Goal: Contribute content: Contribute content

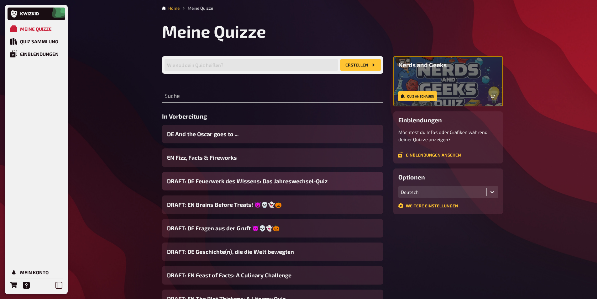
click at [217, 183] on span "DRAFT: DE Feuerwerk des Wissens: Das Jahreswechsel-Quiz" at bounding box center [247, 181] width 161 height 8
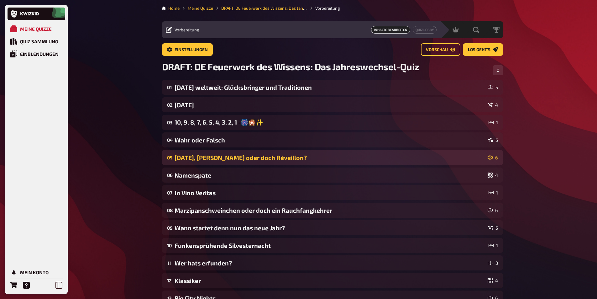
click at [183, 159] on div "[DATE], [PERSON_NAME] oder doch Réveillon?" at bounding box center [330, 157] width 311 height 7
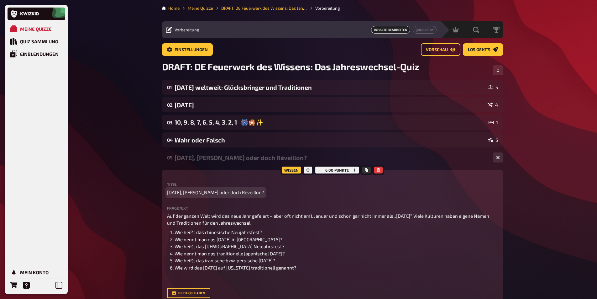
click at [262, 191] on span "[DATE], [PERSON_NAME] oder doch Réveillon?" at bounding box center [215, 192] width 97 height 7
drag, startPoint x: 268, startPoint y: 191, endPoint x: 130, endPoint y: 183, distance: 137.9
copy span "[DATE], [PERSON_NAME] oder doch Réveillon?"
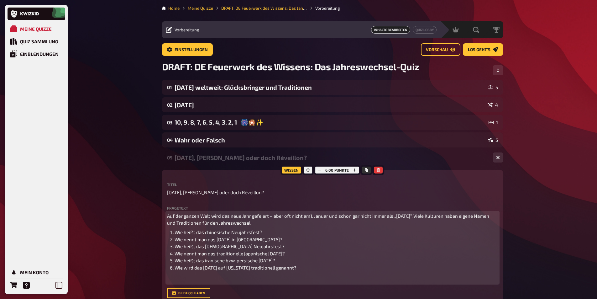
click at [222, 225] on span "Auf der ganzen Welt wird das neue Jahr gefeiert – aber oft nicht am1. Januar un…" at bounding box center [328, 219] width 323 height 13
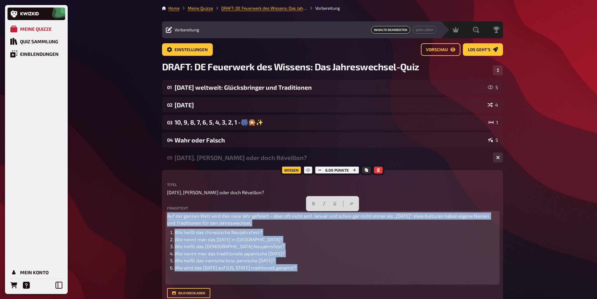
copy div "Auf der ganzen Welt wird das neue Jahr gefeiert – aber oft nicht am1. Januar un…"
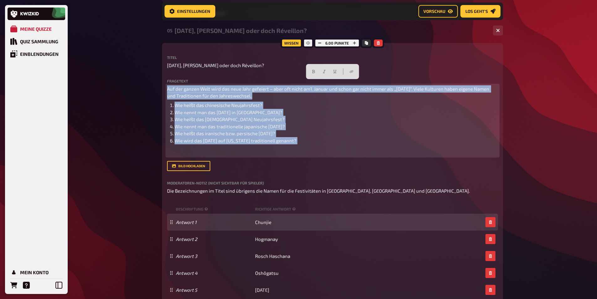
scroll to position [162, 0]
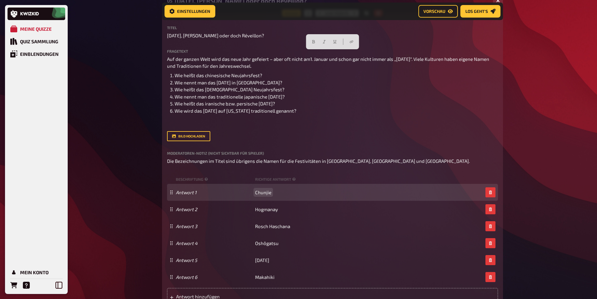
click at [268, 193] on span "Chunjie" at bounding box center [263, 192] width 16 height 6
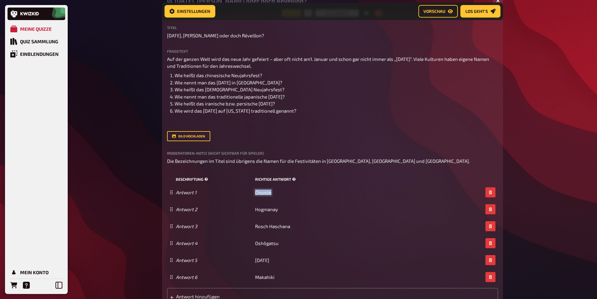
copy span "Chunjie"
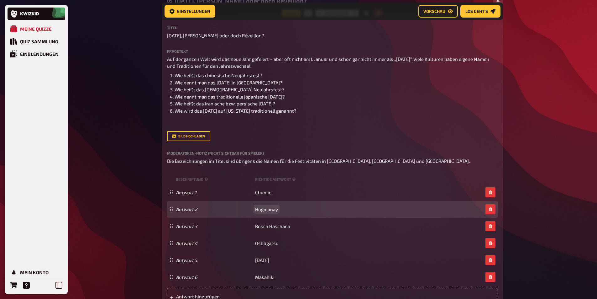
click at [268, 206] on span "Hogmanay" at bounding box center [266, 209] width 23 height 6
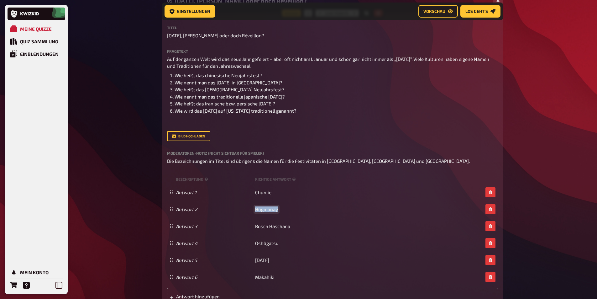
copy span "Hogmanay"
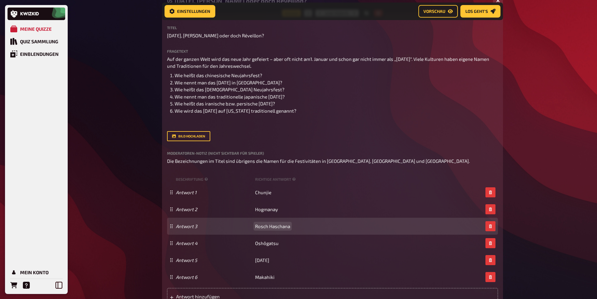
click at [264, 227] on span "Rosch Haschana" at bounding box center [272, 226] width 35 height 6
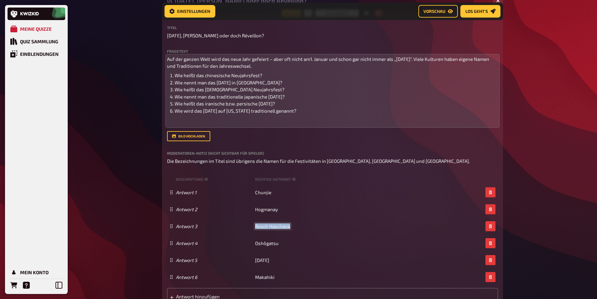
copy span "Rosch Haschana"
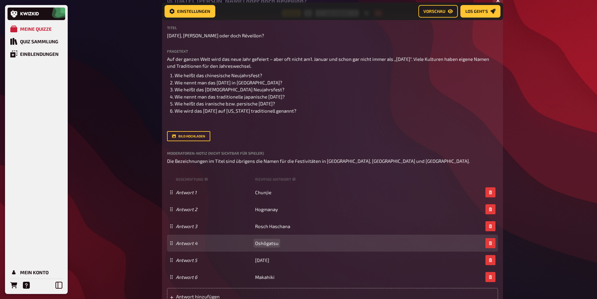
click at [268, 239] on div "Antwort 4 Oshôgatsu" at bounding box center [332, 243] width 331 height 17
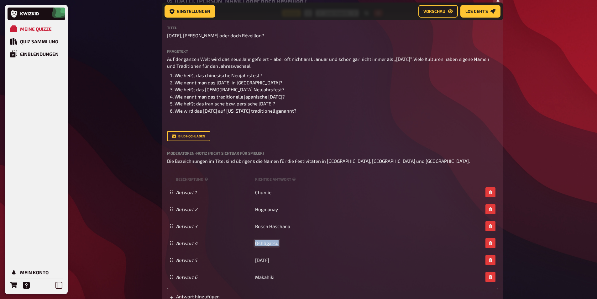
copy span "Oshôgatsu"
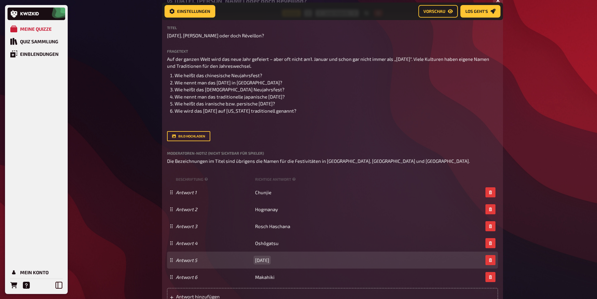
click at [264, 261] on span "[DATE]" at bounding box center [262, 260] width 14 height 6
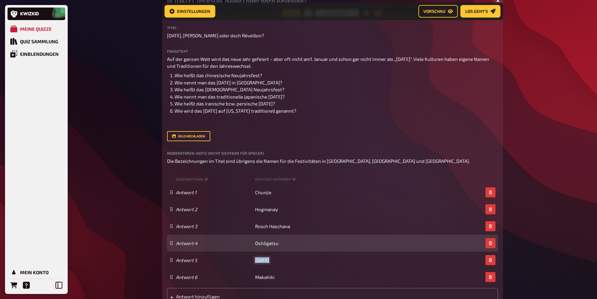
copy span "[DATE]"
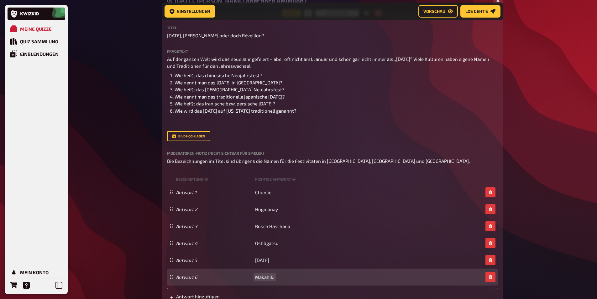
click at [267, 277] on span "Makahiki" at bounding box center [264, 277] width 19 height 6
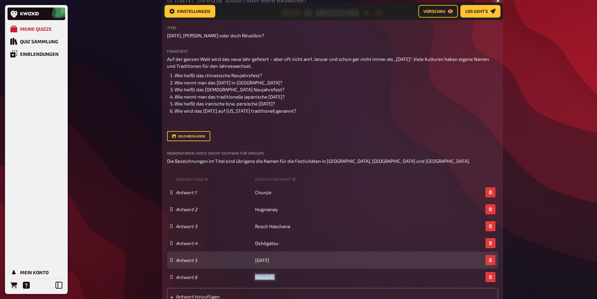
copy span "Makahiki"
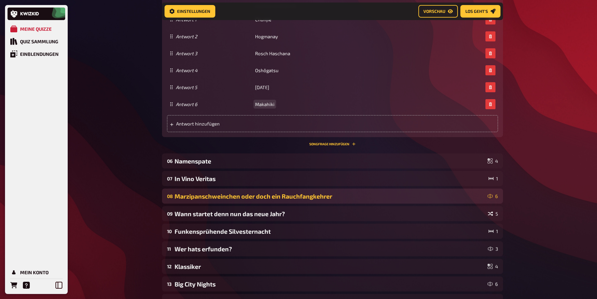
scroll to position [381, 0]
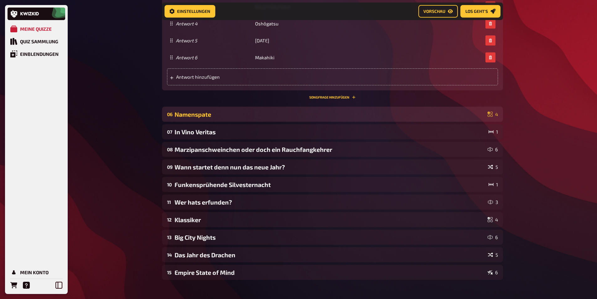
click at [187, 117] on div "Namenspate" at bounding box center [330, 114] width 311 height 7
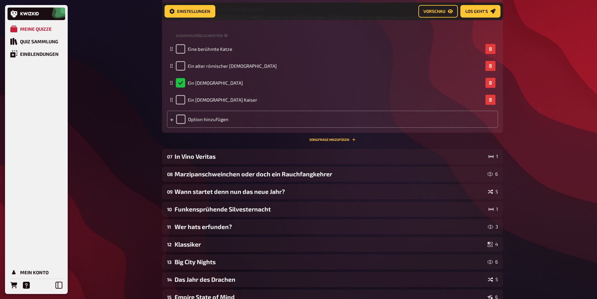
scroll to position [632, 0]
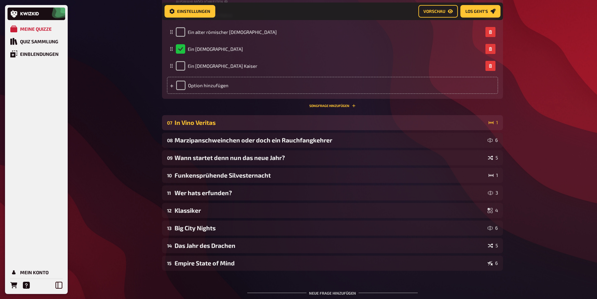
click at [209, 119] on div "In Vino Veritas" at bounding box center [331, 122] width 312 height 7
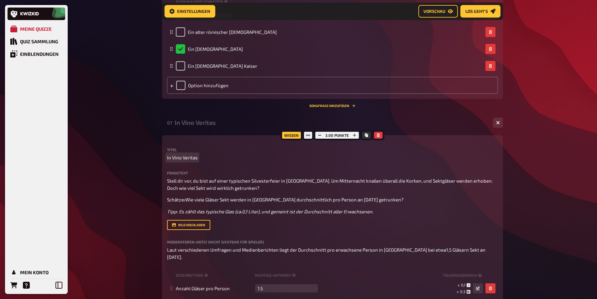
click at [191, 157] on span "In Vino Veritas" at bounding box center [182, 157] width 31 height 7
copy span "In Vino Veritas"
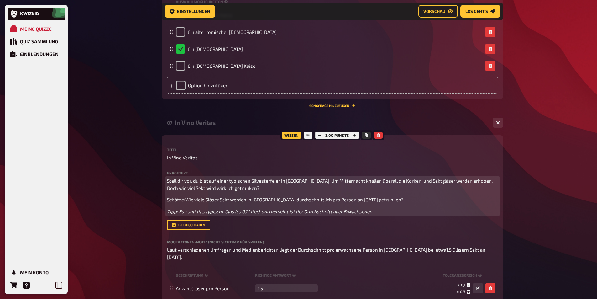
click at [203, 187] on span "Stell dir vor, du bist auf einer typischen Silvesterfeier in [GEOGRAPHIC_DATA].…" at bounding box center [330, 184] width 327 height 13
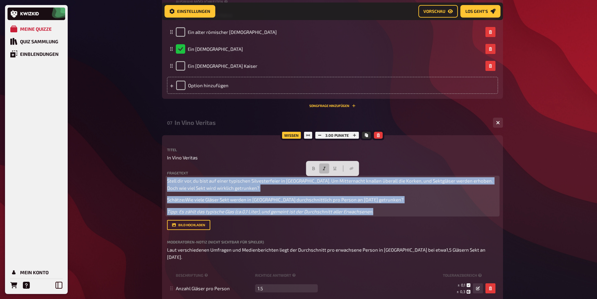
copy div "Stell dir vor, du bist auf einer typischen Silvesterfeier in [GEOGRAPHIC_DATA].…"
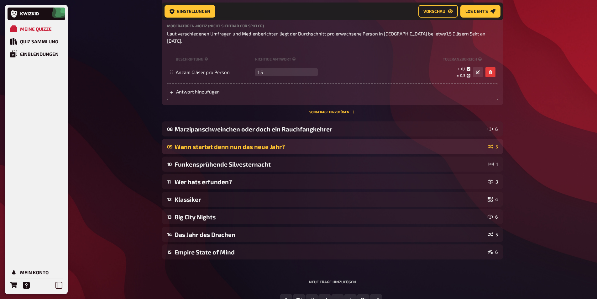
scroll to position [852, 0]
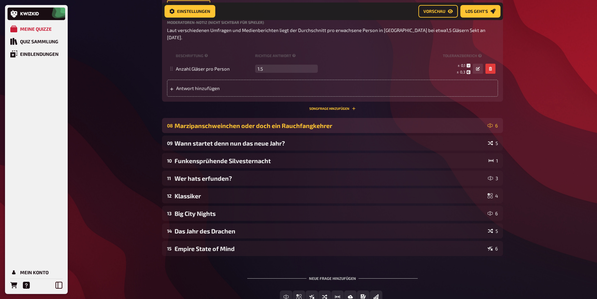
click at [208, 122] on div "Marzipanschweinchen oder doch ein Rauchfangkehrer" at bounding box center [330, 125] width 311 height 7
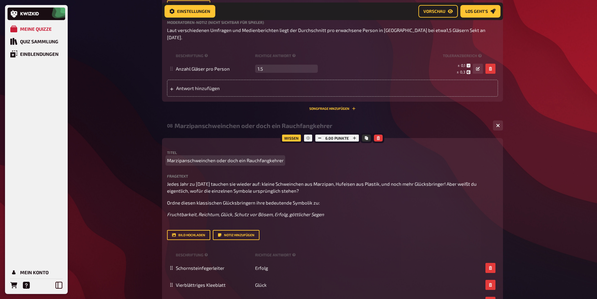
click at [269, 157] on span "Marzipanschweinchen oder doch ein Rauchfangkehrer" at bounding box center [225, 160] width 117 height 7
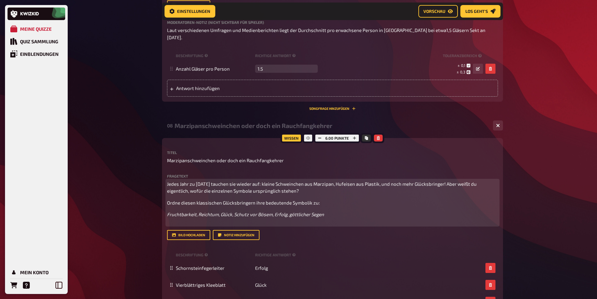
click at [241, 200] on span "Ordne diesen klassischen Glücksbringern ihre bedeutende Symbolik zu:" at bounding box center [243, 203] width 153 height 6
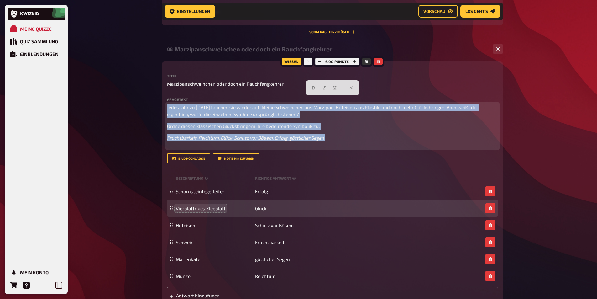
scroll to position [946, 0]
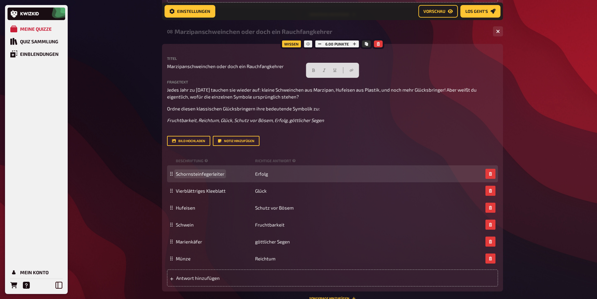
click at [202, 171] on span "Schornsteinfegerleiter" at bounding box center [200, 174] width 49 height 6
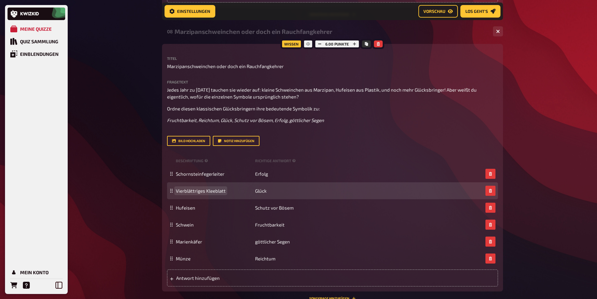
click at [206, 188] on span "Vierblättriges Kleeblatt" at bounding box center [201, 191] width 50 height 6
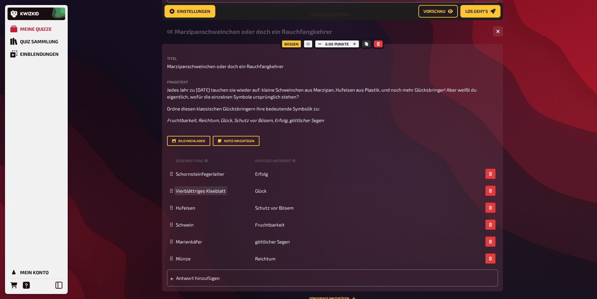
scroll to position [1071, 0]
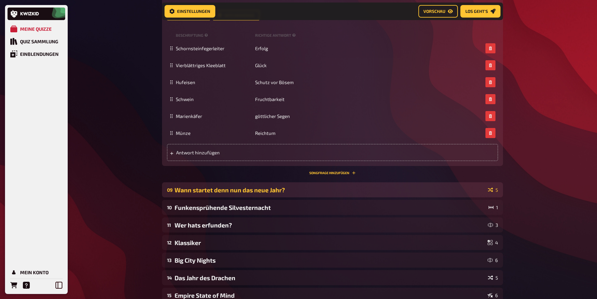
click at [214, 186] on div "Wann startet denn nun das neue Jahr?" at bounding box center [330, 189] width 311 height 7
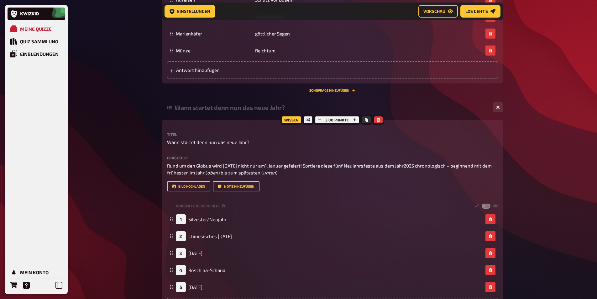
scroll to position [1197, 0]
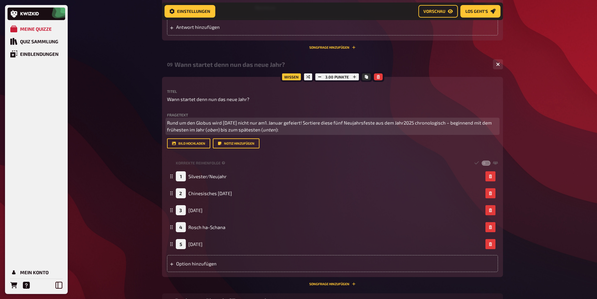
click at [221, 127] on span ") bis zum spätesten (" at bounding box center [240, 130] width 45 height 6
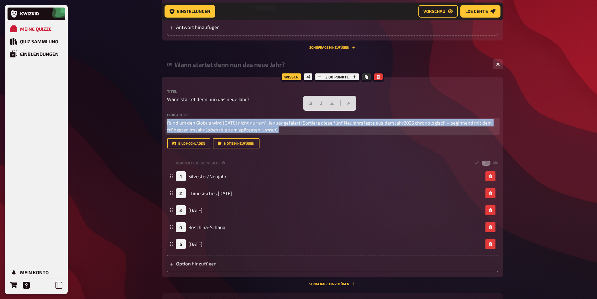
drag, startPoint x: 294, startPoint y: 125, endPoint x: 166, endPoint y: 110, distance: 129.7
click at [166, 110] on div "Wissen 3.00 Punkte Titel Wann startet denn nun das neue Jahr? Fragetext Rund um…" at bounding box center [332, 177] width 341 height 200
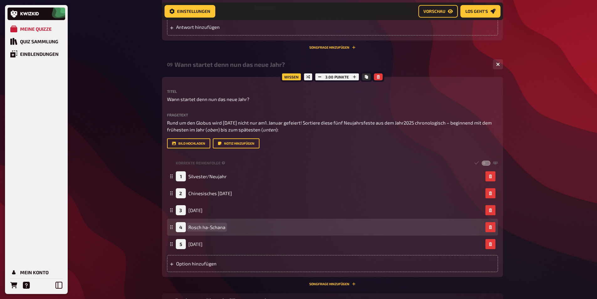
click at [218, 224] on span "Rosch ha-Schana" at bounding box center [206, 227] width 37 height 6
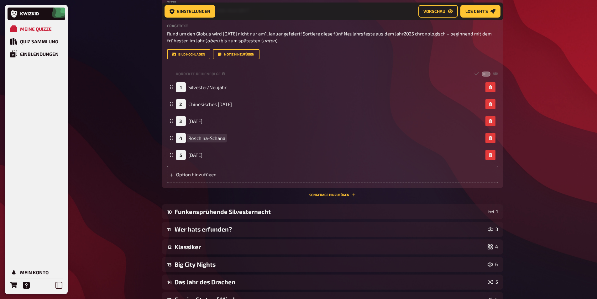
scroll to position [1291, 0]
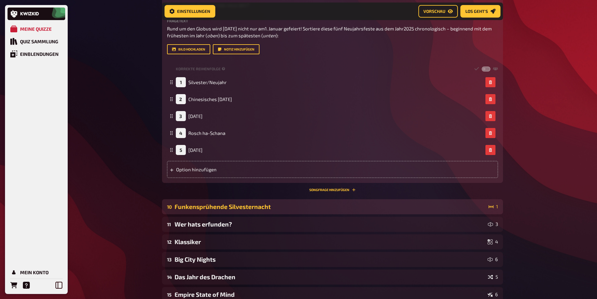
click at [201, 203] on div "Funkensprühende Silvesternacht" at bounding box center [331, 206] width 312 height 7
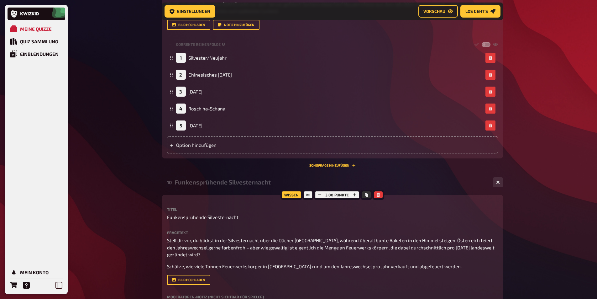
scroll to position [1416, 0]
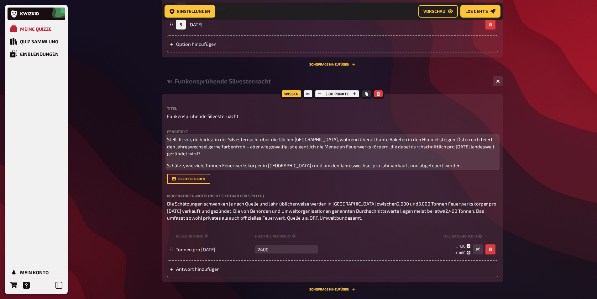
click at [255, 149] on p "Stell dir vor, du blickst in der Silvesternacht über die Dächer [GEOGRAPHIC_DAT…" at bounding box center [332, 146] width 331 height 21
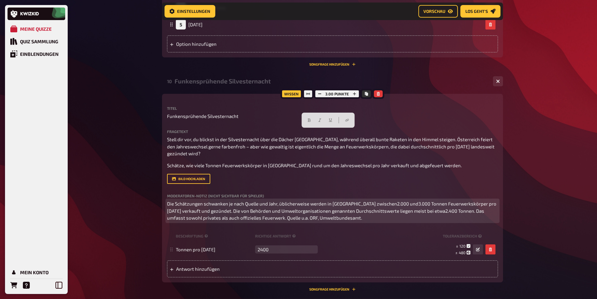
click at [227, 203] on span "Die Schätzungen schwanken je nach Quelle und Jahr, üblicherweise werden in [GEO…" at bounding box center [332, 211] width 331 height 20
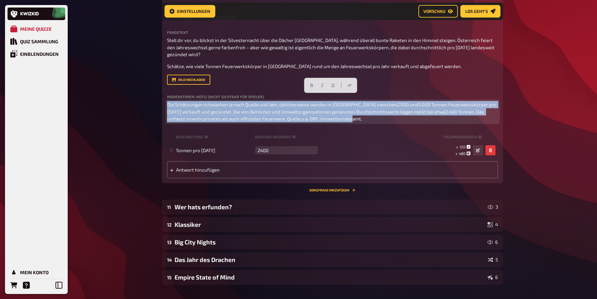
scroll to position [1542, 0]
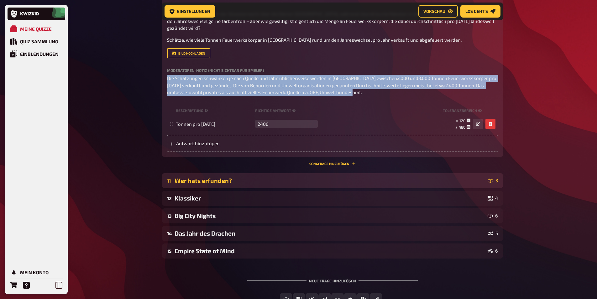
click at [195, 177] on div "11 Wer hats erfunden? 3" at bounding box center [332, 180] width 341 height 15
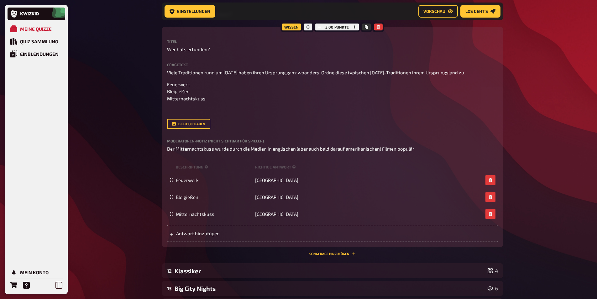
scroll to position [1698, 0]
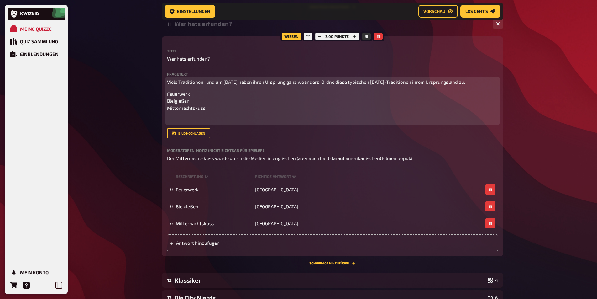
click at [183, 87] on div "Viele Traditionen rund um [DATE] haben ihren Ursprung ganz woanders. Ordne dies…" at bounding box center [332, 100] width 331 height 45
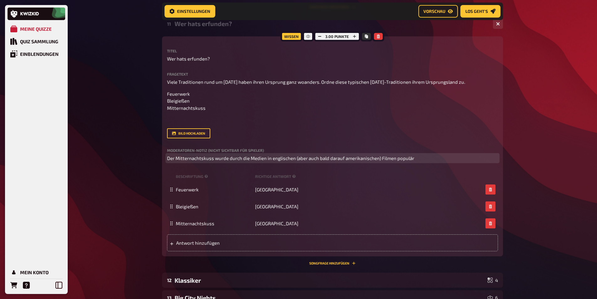
click at [239, 162] on p "Der Mitternachtskuss wurde durch die Medien in englischen (aber auch bald darau…" at bounding box center [332, 158] width 331 height 7
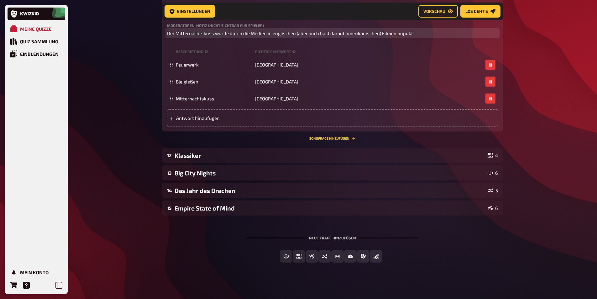
scroll to position [1834, 0]
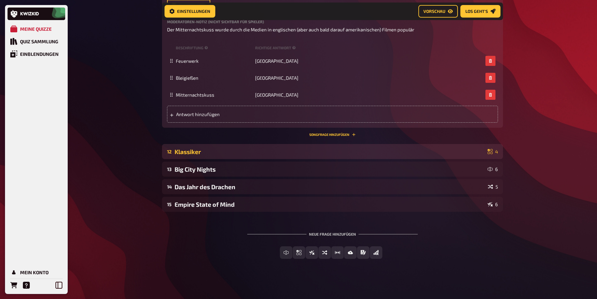
click at [192, 153] on div "Klassiker" at bounding box center [330, 151] width 311 height 7
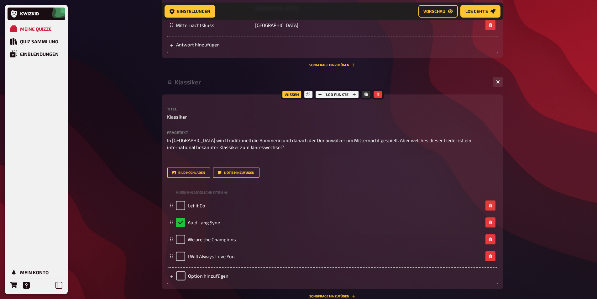
scroll to position [1897, 0]
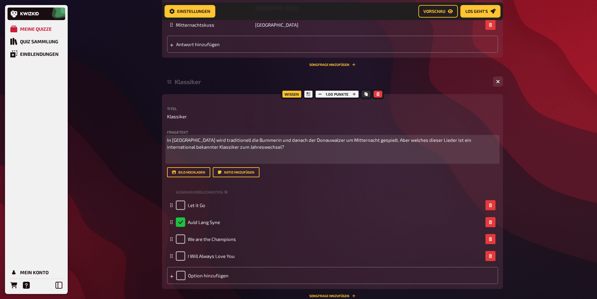
click at [218, 146] on span "In [GEOGRAPHIC_DATA] wird traditionell die Bummerin und danach der Donauwalzer …" at bounding box center [319, 143] width 305 height 13
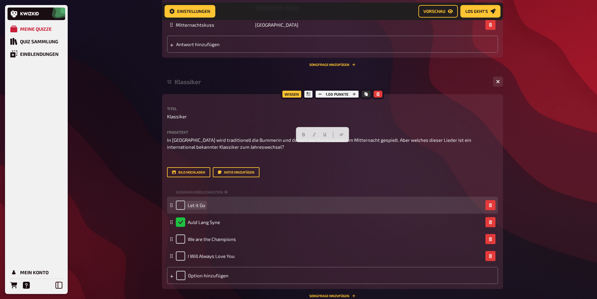
click at [203, 208] on span "Let it Go" at bounding box center [197, 205] width 18 height 6
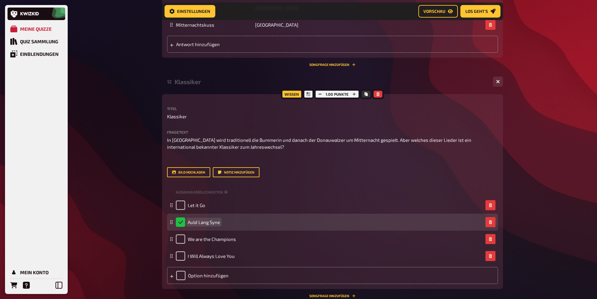
click at [204, 225] on span "Auld Lang Syne" at bounding box center [204, 222] width 32 height 6
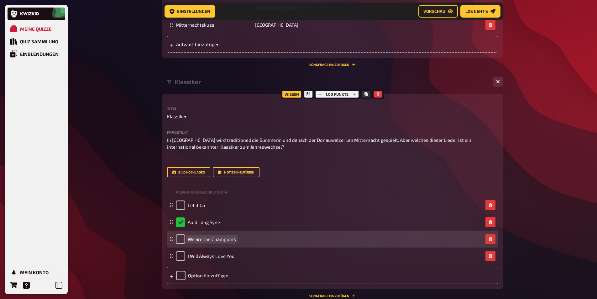
click at [215, 242] on span "We are the Champions" at bounding box center [212, 239] width 48 height 6
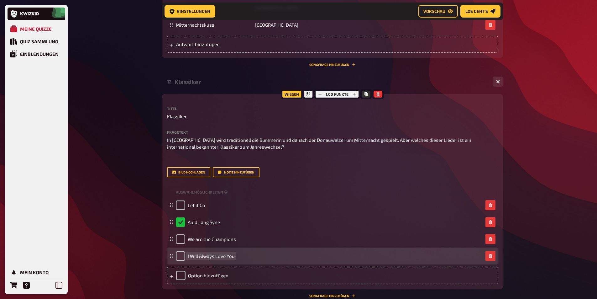
click at [208, 259] on span "I Will Always Love You" at bounding box center [211, 256] width 47 height 6
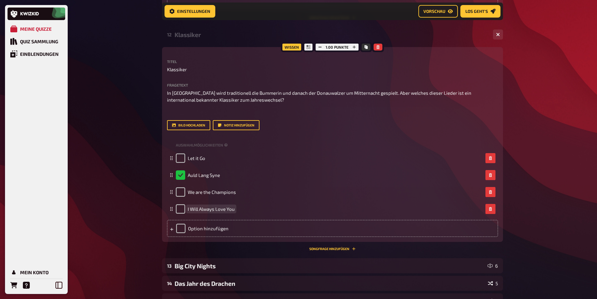
scroll to position [2022, 0]
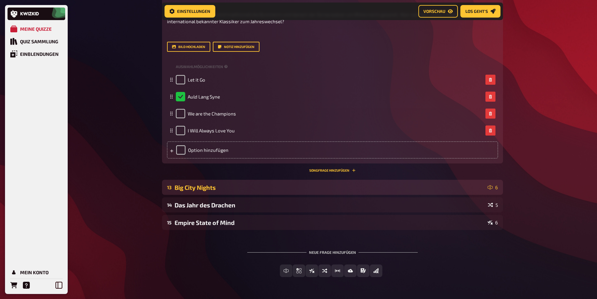
click at [198, 191] on div "Big City Nights" at bounding box center [330, 187] width 311 height 7
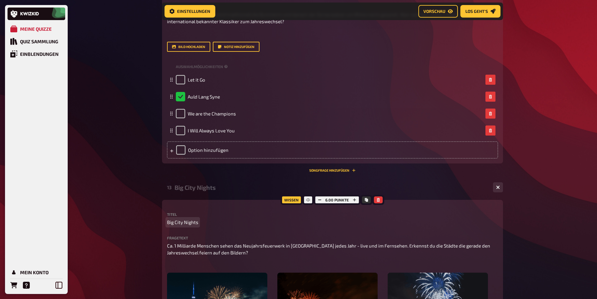
click at [189, 226] on span "Big City Nights" at bounding box center [182, 222] width 31 height 7
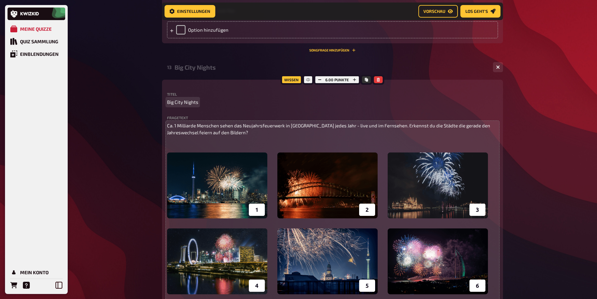
scroll to position [2148, 0]
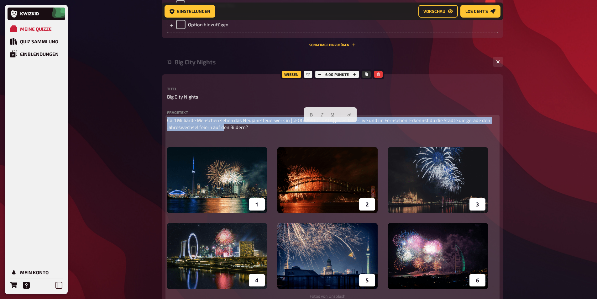
drag, startPoint x: 221, startPoint y: 136, endPoint x: 167, endPoint y: 129, distance: 55.4
click at [167, 129] on div "Wissen 6.00 Punkte Titel Big City Nights Fragetext Ca. 1 Milliarde Menschen seh…" at bounding box center [332, 267] width 341 height 387
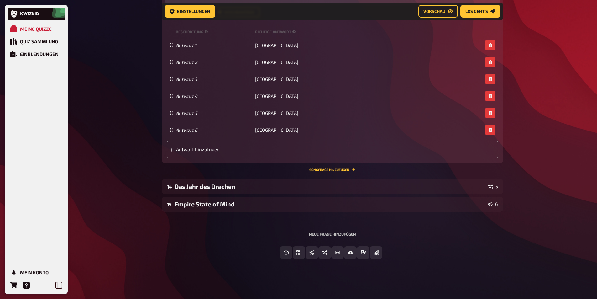
scroll to position [2453, 0]
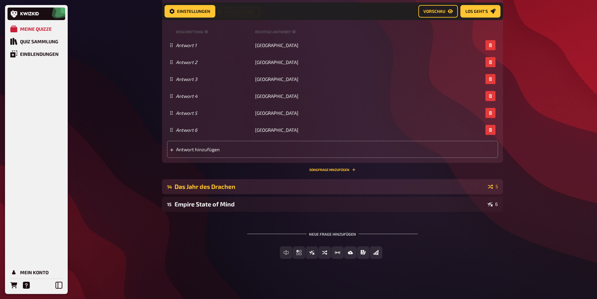
click at [217, 188] on div "Das Jahr des Drachen" at bounding box center [330, 186] width 311 height 7
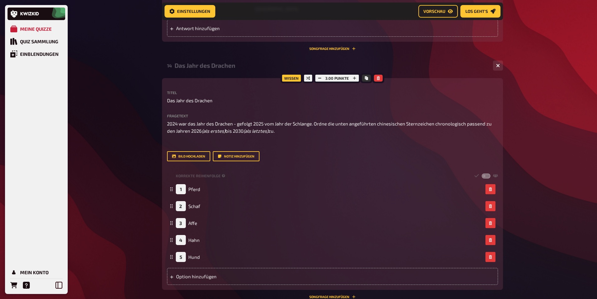
scroll to position [2579, 0]
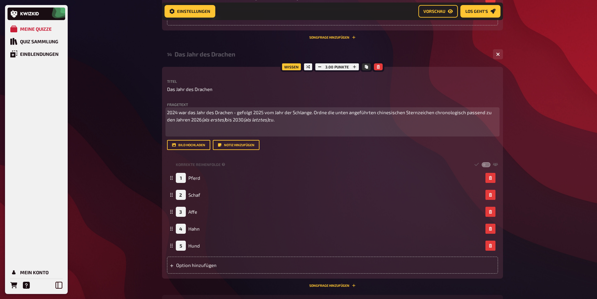
click at [203, 123] on p "2024 war das Jahr des Drachen - gefolgt 2025 vom Jahr der Schlange. Ordne die u…" at bounding box center [332, 116] width 331 height 14
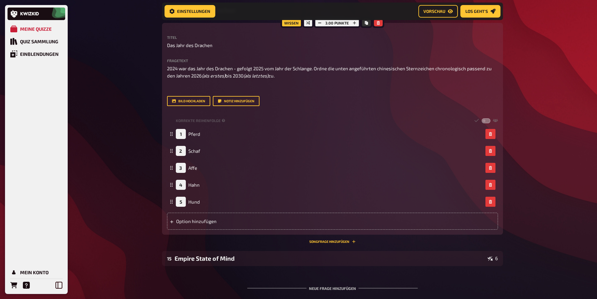
scroll to position [2684, 0]
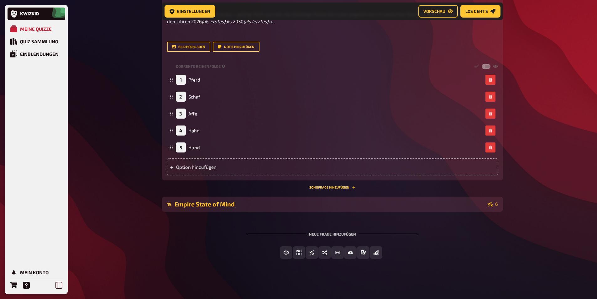
click at [211, 204] on div "Empire State of Mind" at bounding box center [330, 203] width 311 height 7
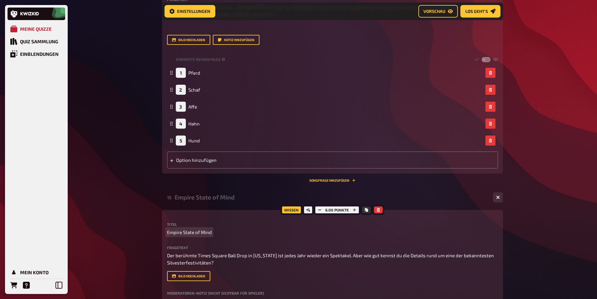
click at [196, 236] on span "Empire State of Mind" at bounding box center [189, 232] width 45 height 7
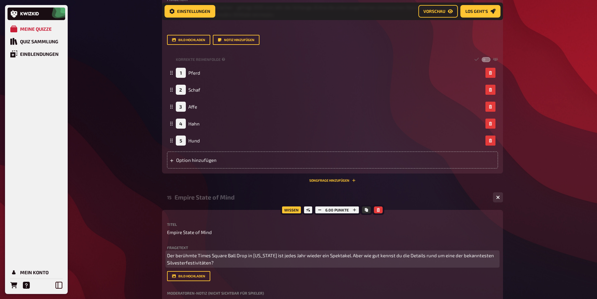
click at [188, 262] on span "Der berühmte Times Square Ball Drop in [US_STATE] ist jedes Jahr wieder ein Spe…" at bounding box center [331, 258] width 328 height 13
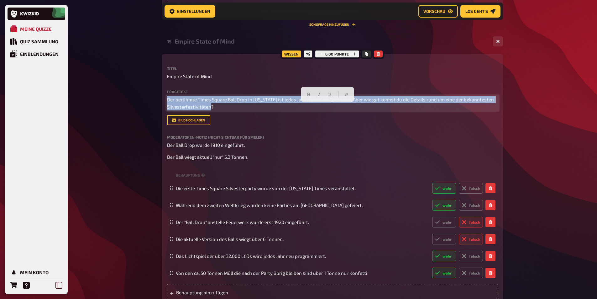
scroll to position [2841, 0]
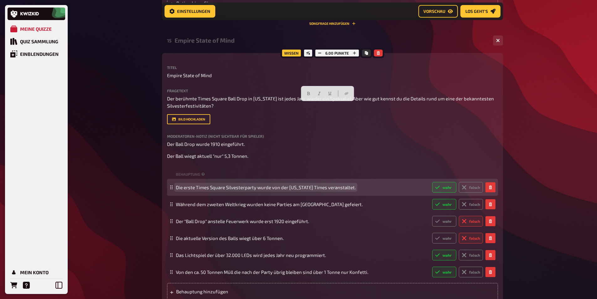
click at [228, 190] on span "Die erste Times Square Silvesterparty wurde von der [US_STATE] Times veranstalt…" at bounding box center [266, 187] width 180 height 6
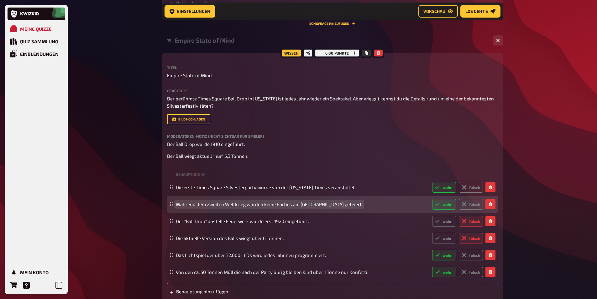
click at [197, 207] on span "Während dem zweiten Weltkrieg wurden keine Parties am [GEOGRAPHIC_DATA] gefeier…" at bounding box center [269, 204] width 187 height 6
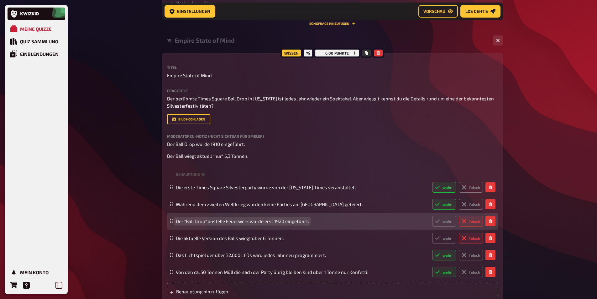
click at [184, 224] on span "Der "Ball Drop" anstelle Feuerwerk wurde erst 1920 eingeführt." at bounding box center [242, 221] width 133 height 6
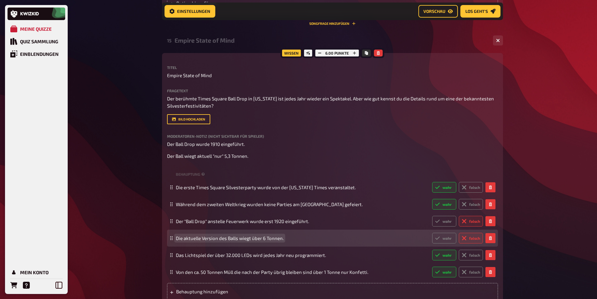
click at [204, 241] on span "Die aktuelle Version des Balls wiegt über 6 Tonnen." at bounding box center [230, 238] width 108 height 6
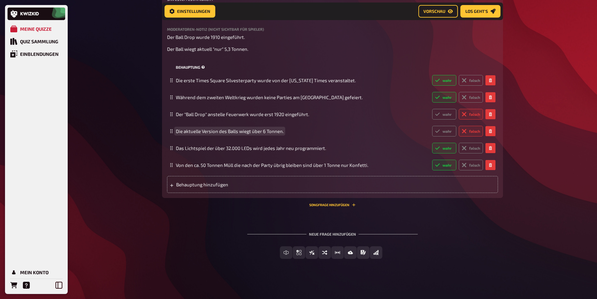
scroll to position [2962, 0]
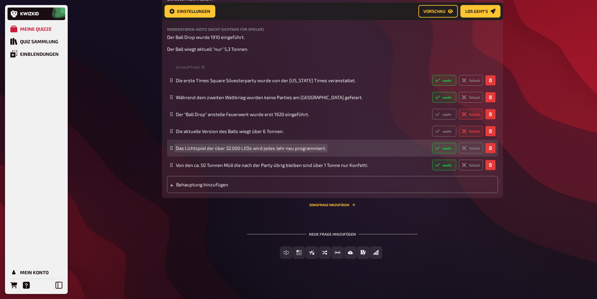
click at [202, 147] on span "Das Lichtspiel der über 32.000 LEDs wird jedes Jahr neu programmiert." at bounding box center [251, 148] width 150 height 6
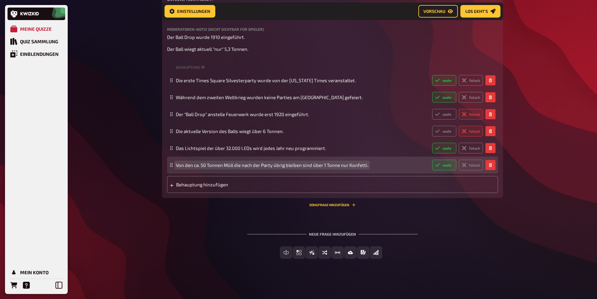
click at [200, 166] on span "Von den ca. 50 Tonnen Müll die nach der Party übrig bleiben sind über 1 Tonne n…" at bounding box center [272, 165] width 193 height 6
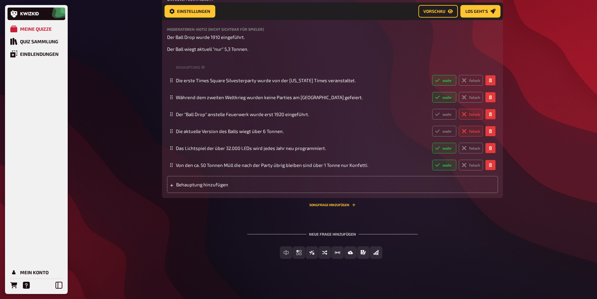
click at [167, 243] on div "Neue Frage hinzufügen Freitext Eingabe Einfachauswahl Wahr / Falsch Sortierfrag…" at bounding box center [332, 245] width 341 height 47
click at [333, 250] on icon "Bild-Antwort" at bounding box center [332, 252] width 5 height 5
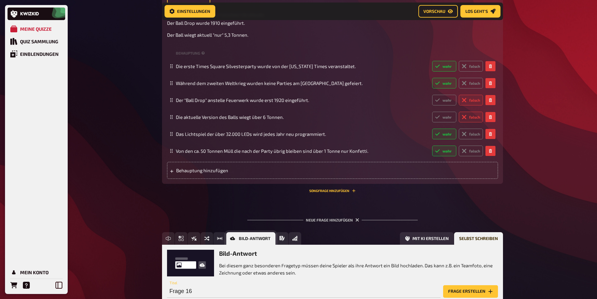
scroll to position [3020, 0]
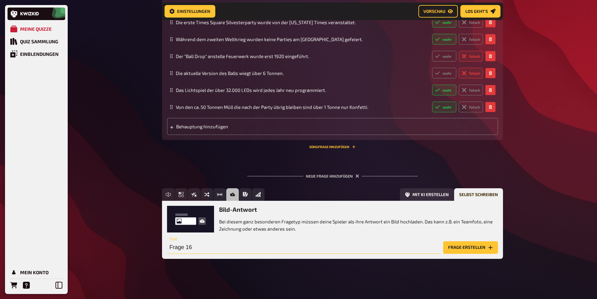
click at [190, 246] on input "Frage 16" at bounding box center [304, 247] width 274 height 13
type input "Cheers"
click at [462, 246] on button "Frage erstellen" at bounding box center [470, 247] width 55 height 13
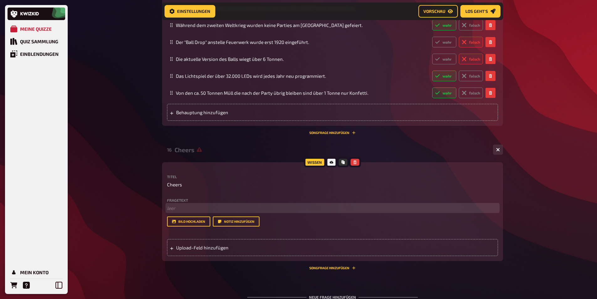
click at [175, 212] on p "﻿ leer" at bounding box center [332, 207] width 331 height 7
click at [188, 250] on span "Upload-Feld hinzufügen" at bounding box center [225, 248] width 98 height 6
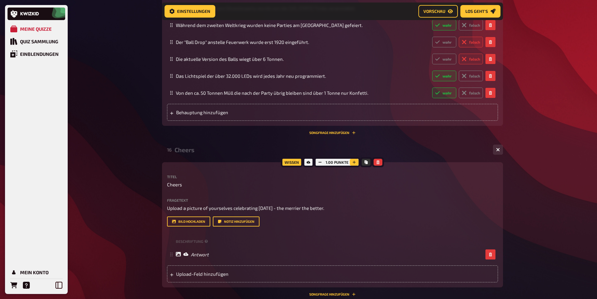
click at [352, 166] on button "button" at bounding box center [354, 162] width 9 height 7
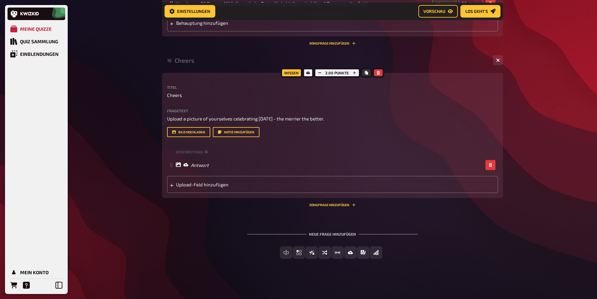
scroll to position [3123, 0]
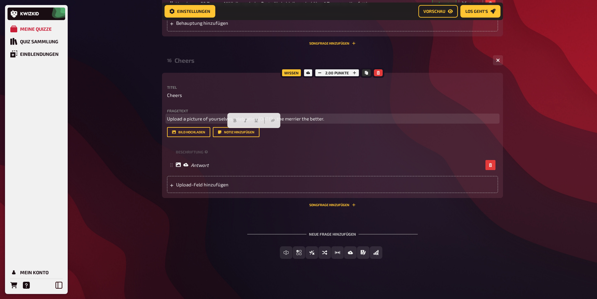
drag, startPoint x: 353, startPoint y: 119, endPoint x: 156, endPoint y: 116, distance: 197.9
click at [188, 119] on p "﻿ leer" at bounding box center [332, 118] width 331 height 7
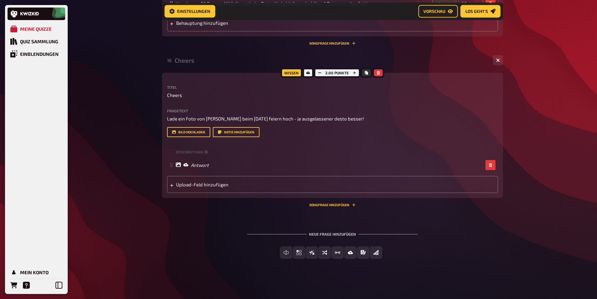
click at [21, 28] on div "Meine Quizze" at bounding box center [36, 29] width 32 height 6
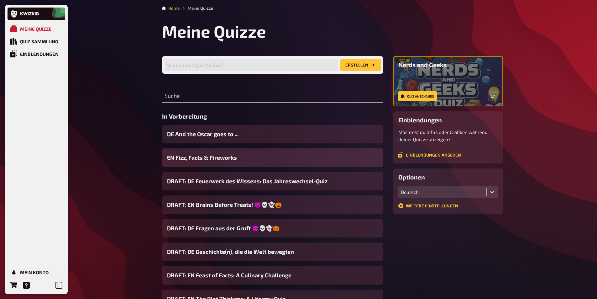
click at [237, 159] on div "EN Fizz, Facts & Fireworks" at bounding box center [272, 157] width 221 height 19
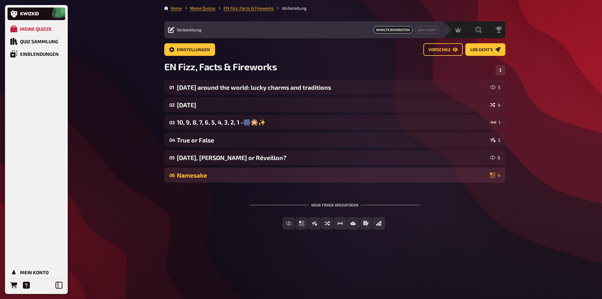
click at [186, 176] on div "Namesake" at bounding box center [332, 175] width 311 height 7
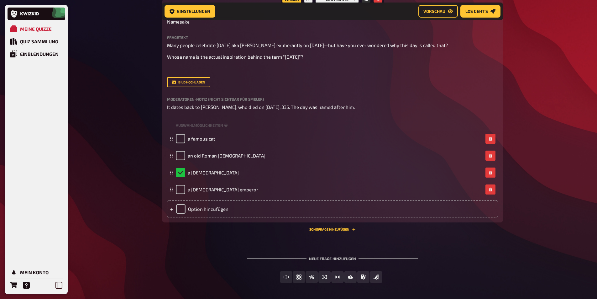
scroll to position [218, 0]
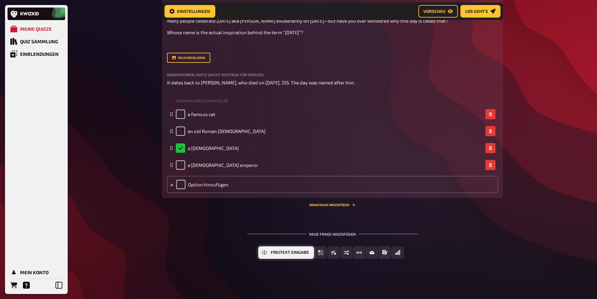
click at [284, 253] on span "Freitext Eingabe" at bounding box center [290, 252] width 38 height 4
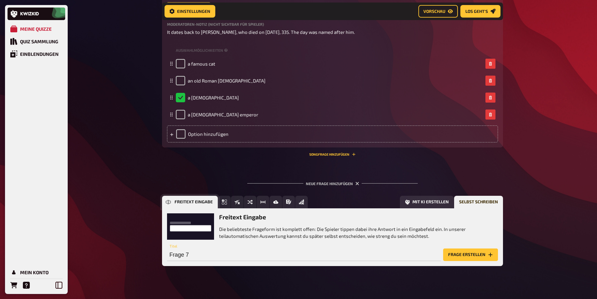
scroll to position [275, 0]
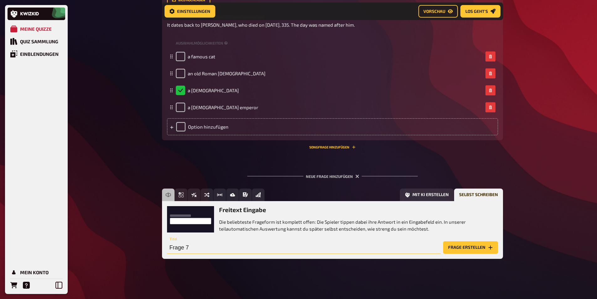
click at [199, 245] on input "Frage 7" at bounding box center [304, 247] width 274 height 13
paste input "[DATE], [PERSON_NAME] oder doch Réveillon?"
click at [246, 245] on input "[DATE], [PERSON_NAME] oder doch Réveillon?" at bounding box center [304, 247] width 274 height 13
type input "Songkran, Tet Nguyên Đán or Réveillon?"
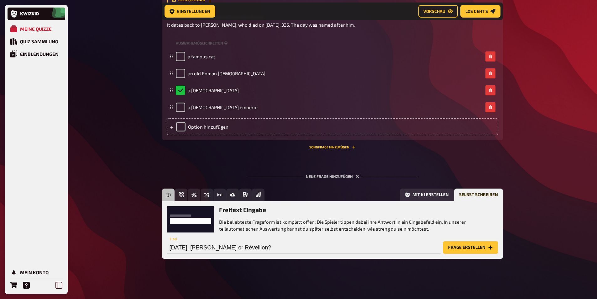
click at [473, 248] on button "Frage erstellen" at bounding box center [470, 247] width 55 height 13
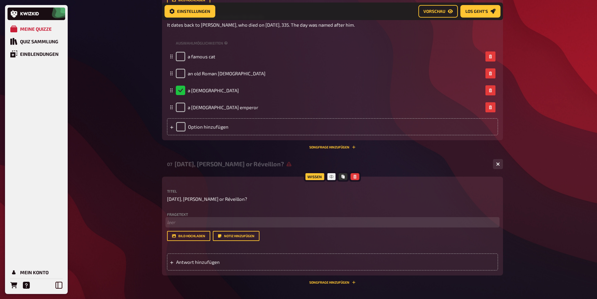
click at [178, 222] on p "﻿ leer" at bounding box center [332, 222] width 331 height 7
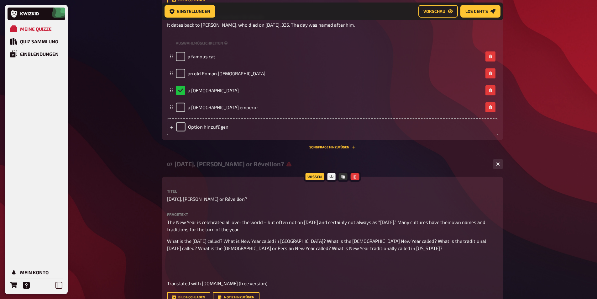
click at [167, 241] on div "Wissen Titel Songkran, Tet Nguyên Đán or Réveillon? Fragetext The New Year is c…" at bounding box center [332, 257] width 341 height 160
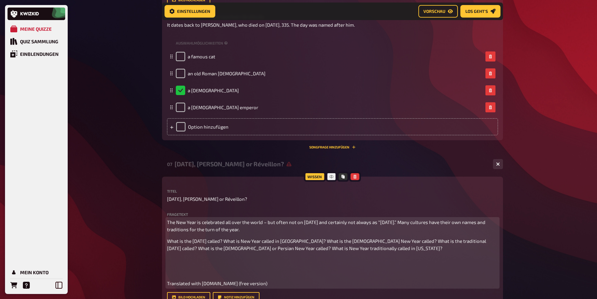
click at [167, 241] on span "What is the Chinese New Year called? What is New Year called in Scotland? What …" at bounding box center [327, 244] width 320 height 13
click at [256, 238] on span "What is the Chinese New Year called? What is New Year called in Scotland? What …" at bounding box center [335, 242] width 320 height 13
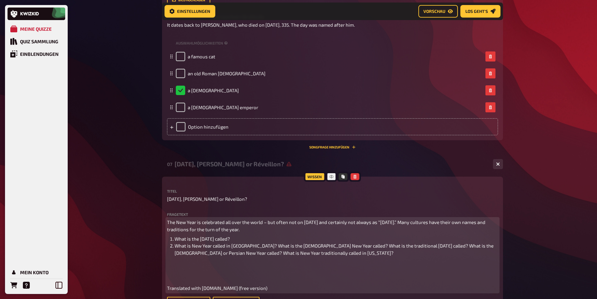
click at [254, 246] on span "What is New Year called in Scotland? What is the Jewish New Year called? What i…" at bounding box center [335, 249] width 320 height 13
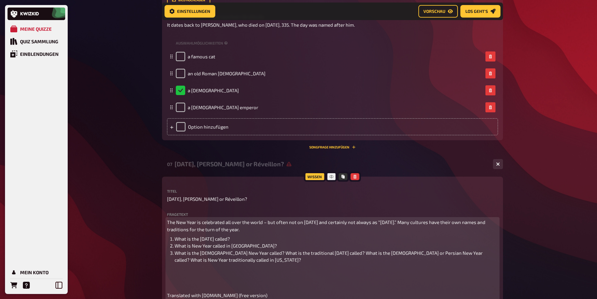
click at [252, 253] on span "What is the Jewish New Year called? What is the traditional Japanese New Year c…" at bounding box center [329, 256] width 309 height 13
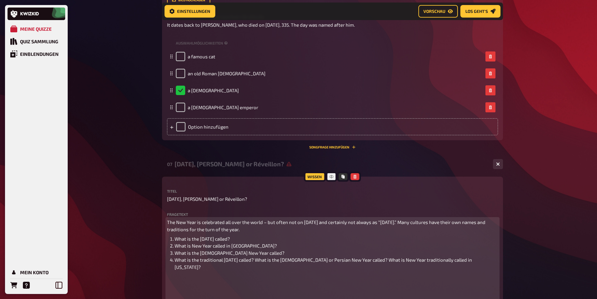
click at [281, 261] on span "What is the traditional Japanese New Year called? What is the Iranian or Persia…" at bounding box center [324, 263] width 299 height 13
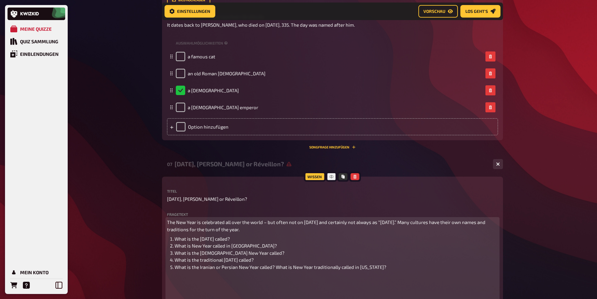
click at [276, 266] on span "What is the Iranian or Persian New Year called? What is New Year traditionally …" at bounding box center [281, 267] width 212 height 6
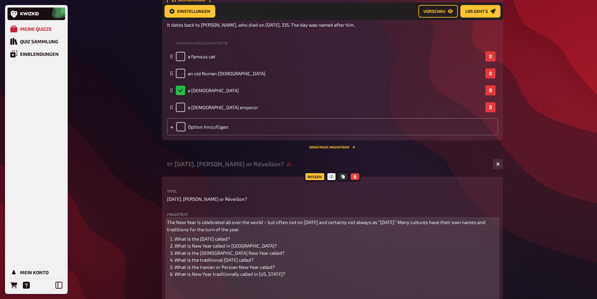
scroll to position [369, 0]
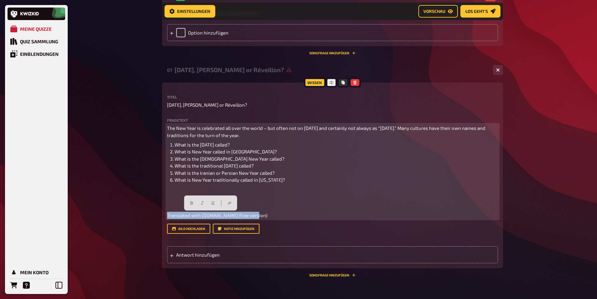
drag, startPoint x: 262, startPoint y: 216, endPoint x: 156, endPoint y: 207, distance: 106.3
click at [156, 207] on div "Meine Quizze Quiz Sammlung Einblendungen Mein Konto Home Meine Quizze EN Fizz, …" at bounding box center [298, 0] width 597 height 739
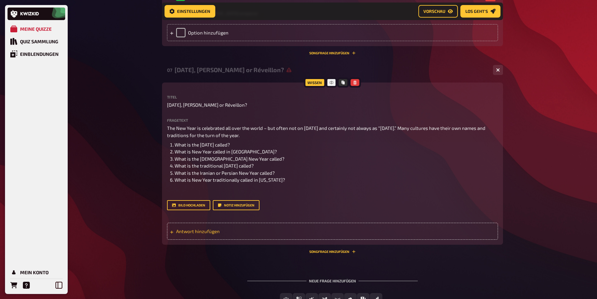
click at [186, 232] on span "Antwort hinzufügen" at bounding box center [225, 231] width 98 height 6
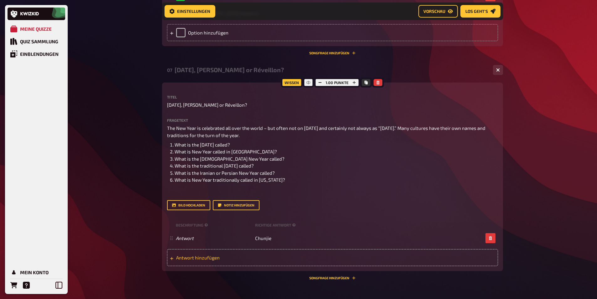
click at [276, 254] on div "Antwort hinzufügen" at bounding box center [332, 257] width 331 height 17
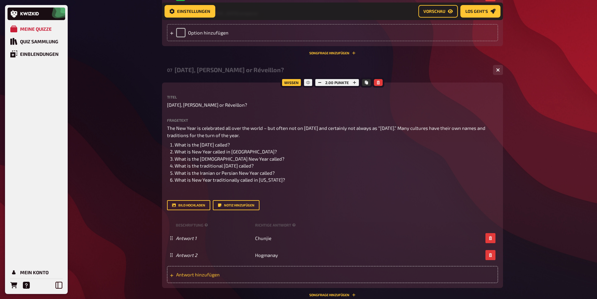
click at [267, 273] on span "Antwort hinzufügen" at bounding box center [225, 275] width 98 height 6
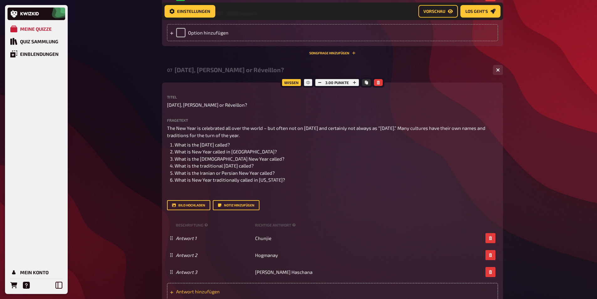
click at [261, 292] on span "Antwort hinzufügen" at bounding box center [225, 292] width 98 height 6
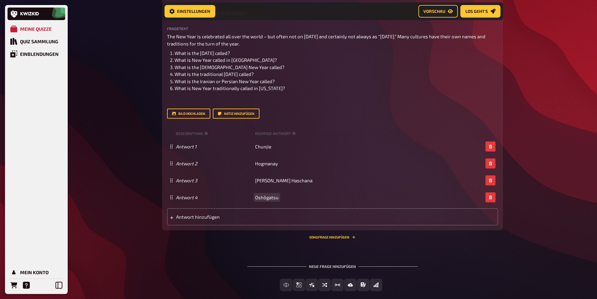
scroll to position [464, 0]
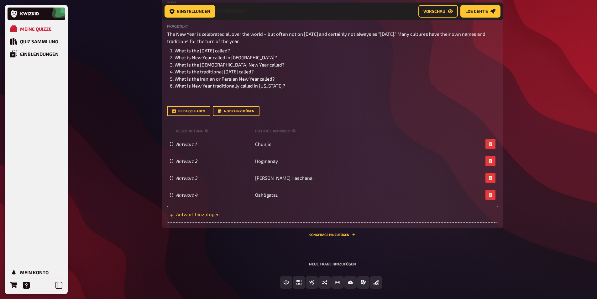
click at [262, 210] on div "Antwort hinzufügen" at bounding box center [332, 214] width 331 height 17
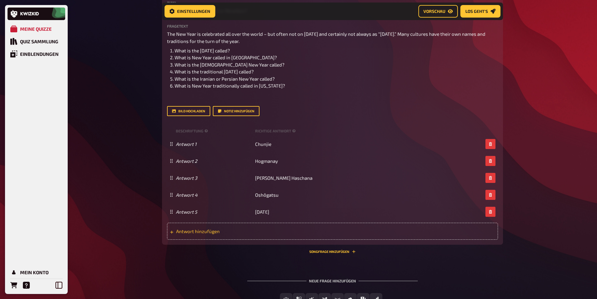
click at [261, 238] on div "Antwort hinzufügen" at bounding box center [332, 231] width 331 height 17
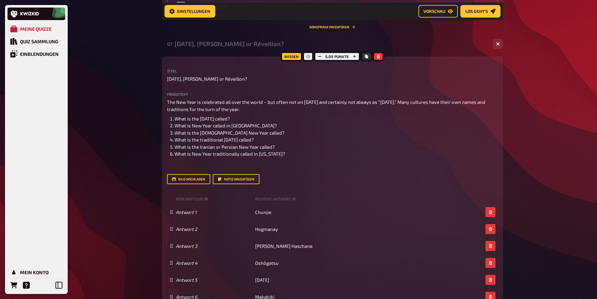
scroll to position [401, 0]
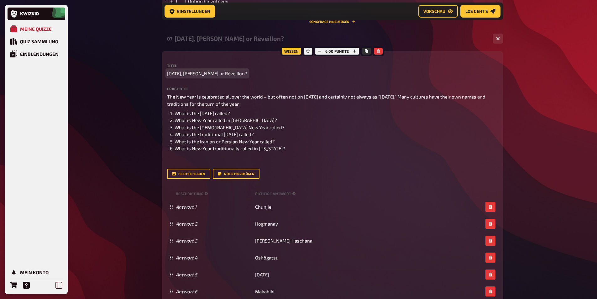
click at [225, 72] on span "Songkran, Tet Nguyên Đán or Réveillon?" at bounding box center [207, 73] width 80 height 7
paste span
click at [379, 50] on icon "button" at bounding box center [378, 51] width 3 height 4
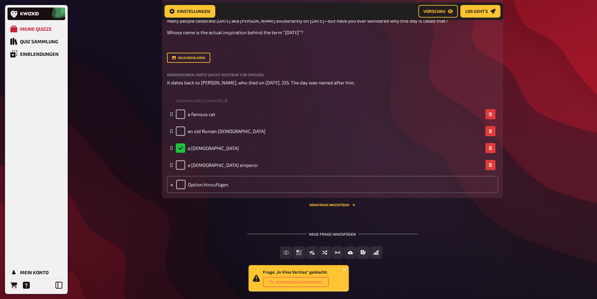
scroll to position [218, 0]
click at [322, 249] on button "Schätzfrage" at bounding box center [316, 252] width 13 height 13
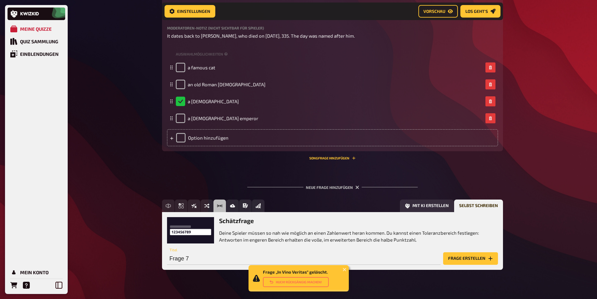
scroll to position [275, 0]
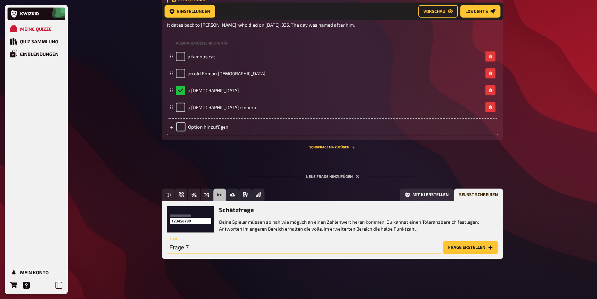
click at [198, 248] on input "Frage 7" at bounding box center [304, 247] width 274 height 13
paste input "In Vino Veritas"
type input "In Vino Veritas"
click at [464, 250] on button "Frage erstellen" at bounding box center [470, 247] width 55 height 13
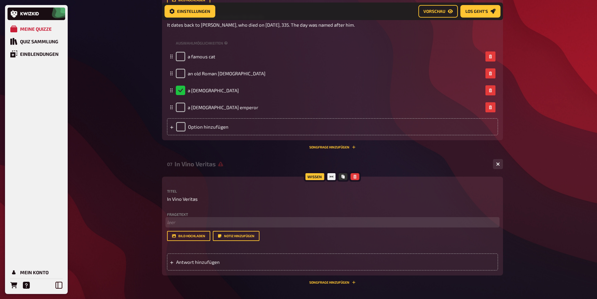
click at [179, 221] on p "﻿ leer" at bounding box center [332, 222] width 331 height 7
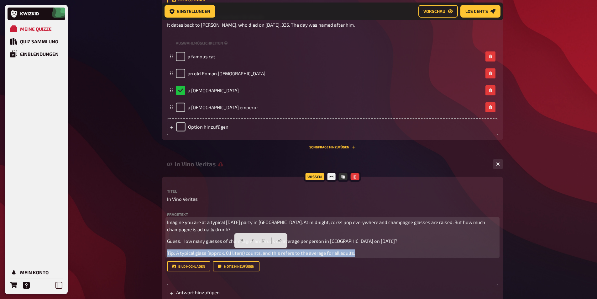
drag, startPoint x: 367, startPoint y: 256, endPoint x: 166, endPoint y: 257, distance: 201.3
click at [166, 257] on div "Wissen Titel In Vino Veritas Fragetext Imagine you are at a typical New Year's …" at bounding box center [332, 242] width 341 height 130
click at [254, 241] on icon "button" at bounding box center [253, 241] width 4 height 4
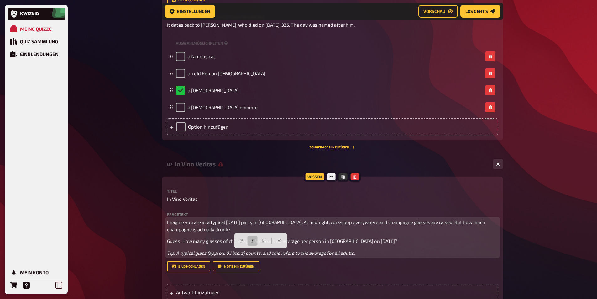
click at [387, 245] on div "Imagine you are at a typical New Year's Eve party in Austria. At midnight, cork…" at bounding box center [332, 238] width 331 height 38
click at [245, 240] on span "Guess: How many glasses of champagne are drunk on average per person in Austria…" at bounding box center [282, 241] width 231 height 6
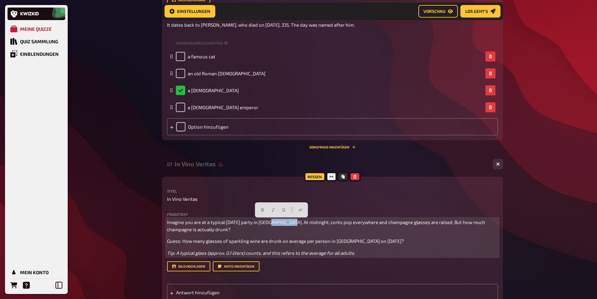
drag, startPoint x: 271, startPoint y: 220, endPoint x: 291, endPoint y: 219, distance: 19.4
click at [291, 219] on span "Imagine you are at a typical New Year's Eve party in Austria. At midnight, cork…" at bounding box center [326, 225] width 319 height 13
click at [342, 223] on span "Imagine you are at a typical New Year's Eve party. At midnight, corks pop every…" at bounding box center [326, 225] width 318 height 13
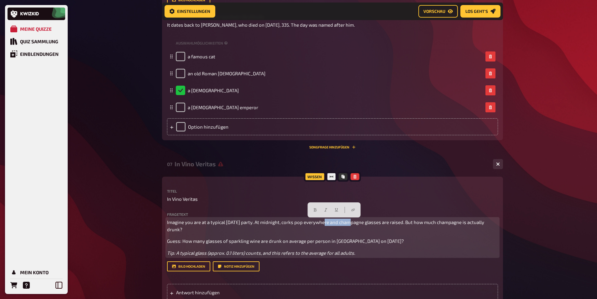
click at [342, 223] on span "Imagine you are at a typical New Year's Eve party. At midnight, corks pop every…" at bounding box center [326, 225] width 318 height 13
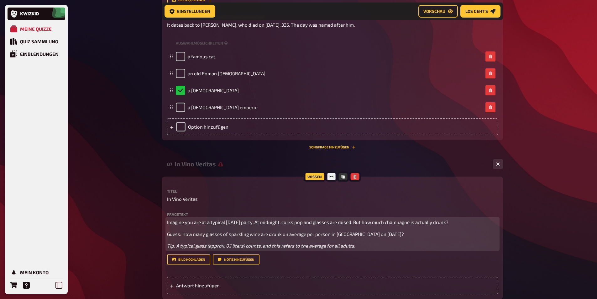
click at [412, 223] on span "Imagine you are at a typical New Year's Eve party. At midnight, corks pop and g…" at bounding box center [308, 222] width 282 height 6
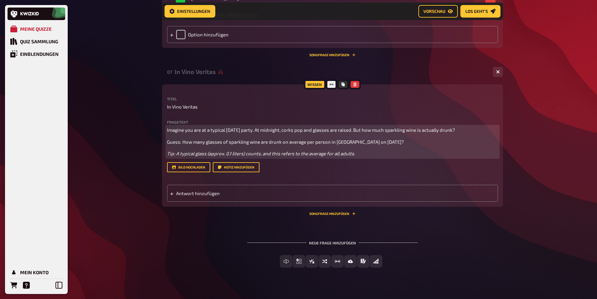
scroll to position [369, 0]
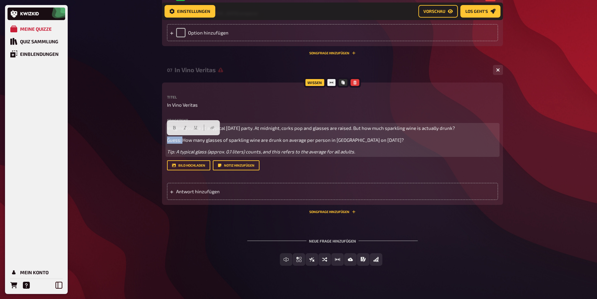
drag, startPoint x: 183, startPoint y: 139, endPoint x: 146, endPoint y: 135, distance: 37.5
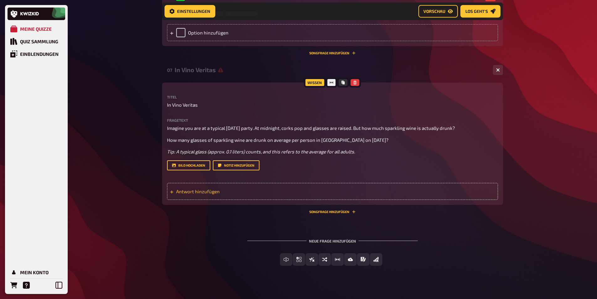
click at [303, 190] on div "Antwort hinzufügen" at bounding box center [332, 191] width 331 height 17
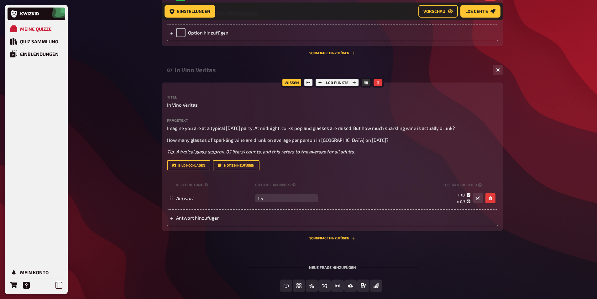
type input "1.5"
click at [356, 81] on icon "button" at bounding box center [354, 83] width 4 height 4
click at [355, 81] on icon "button" at bounding box center [355, 83] width 4 height 4
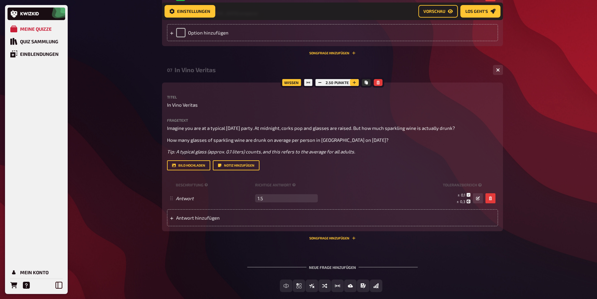
click at [355, 81] on icon "button" at bounding box center [355, 83] width 4 height 4
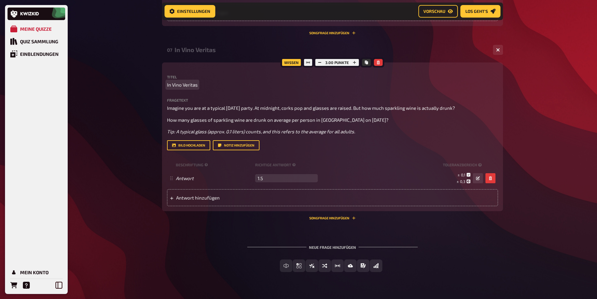
scroll to position [401, 0]
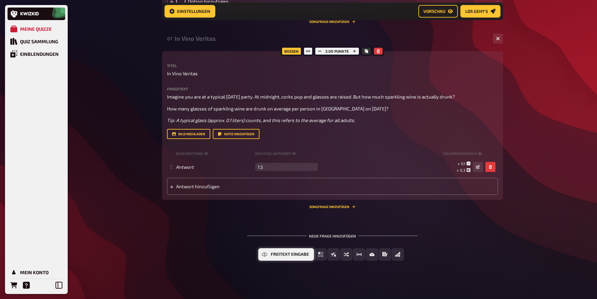
click at [276, 256] on span "Freitext Eingabe" at bounding box center [290, 254] width 38 height 4
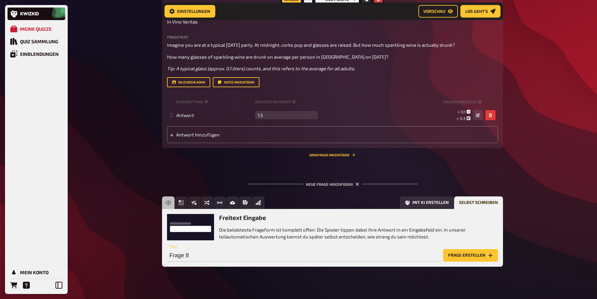
scroll to position [460, 0]
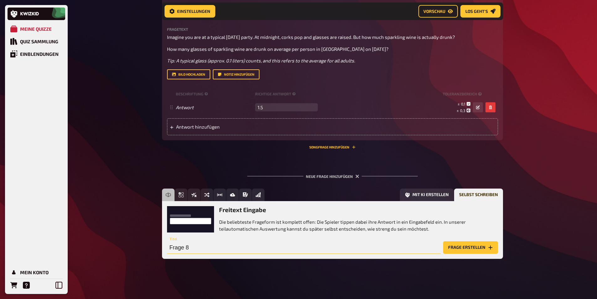
click at [183, 250] on input "Frage 8" at bounding box center [304, 247] width 274 height 13
type input "Chimney"
drag, startPoint x: 201, startPoint y: 247, endPoint x: 138, endPoint y: 246, distance: 63.4
paste input "Chim Chim Cher-ee"
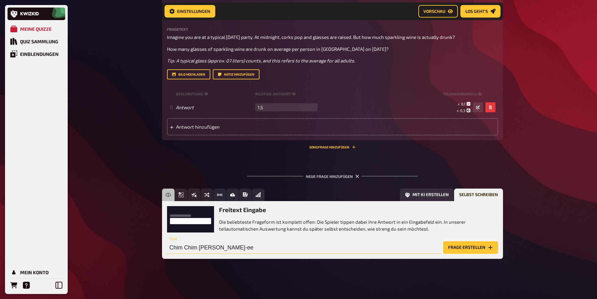
type input "Chim Chim Cher-ee"
click at [465, 246] on button "Frage erstellen" at bounding box center [470, 247] width 55 height 13
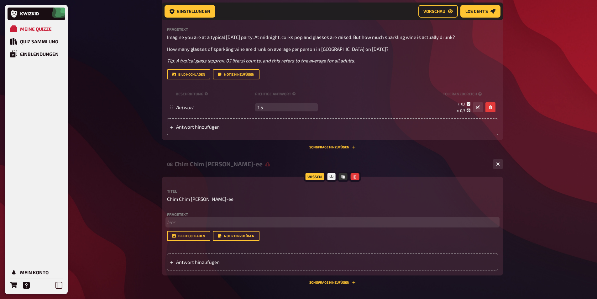
click at [176, 220] on p "﻿ leer" at bounding box center [332, 222] width 331 height 7
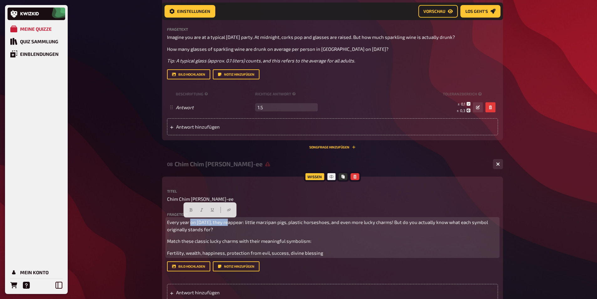
drag, startPoint x: 191, startPoint y: 220, endPoint x: 230, endPoint y: 221, distance: 38.9
click at [230, 221] on span "Every year on New Year's Eve, they reappear: little marzipan pigs, plastic hors…" at bounding box center [328, 225] width 322 height 13
click at [322, 222] on span "Every year they reappear: little marzipan pigs, plastic horseshoes, and even mo…" at bounding box center [327, 225] width 321 height 13
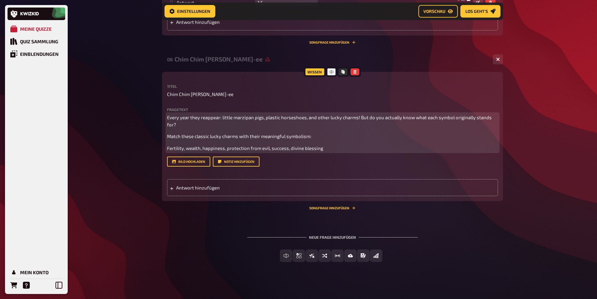
scroll to position [568, 0]
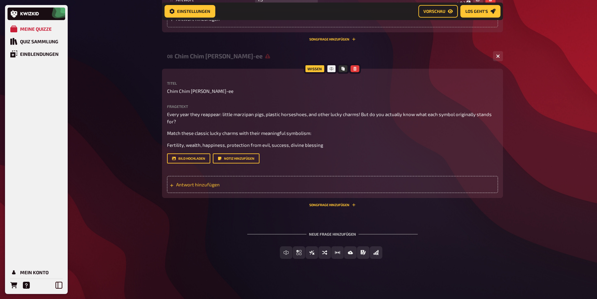
click at [186, 184] on span "Antwort hinzufügen" at bounding box center [225, 185] width 98 height 6
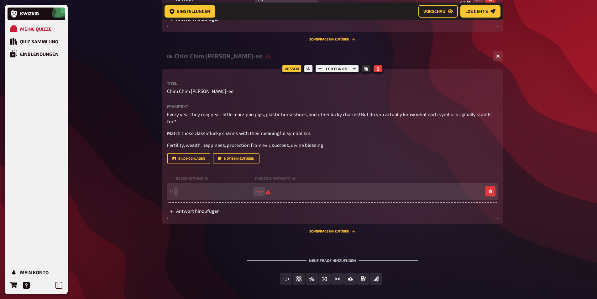
paste span
click at [187, 212] on span "Antwort hinzufügen" at bounding box center [225, 211] width 98 height 6
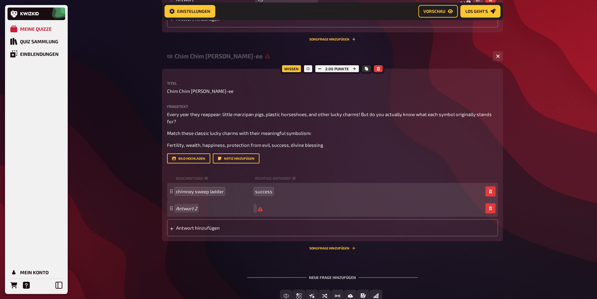
click at [187, 205] on div "Antwort 2" at bounding box center [332, 208] width 331 height 17
paste span
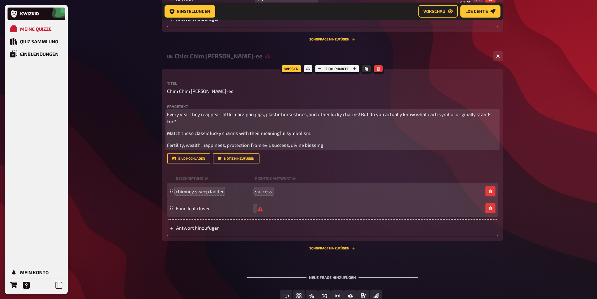
click at [216, 144] on span "Fertility, wealth, happiness, protection from evil, success, divine blessing" at bounding box center [245, 145] width 156 height 6
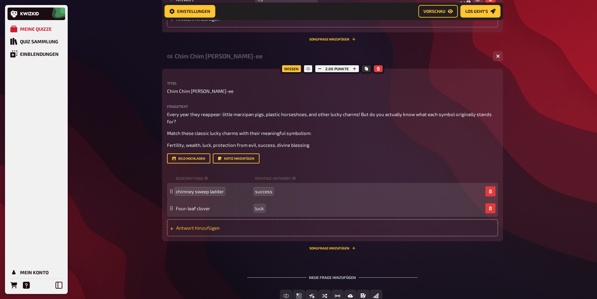
click at [196, 231] on div "Antwort hinzufügen" at bounding box center [332, 227] width 331 height 17
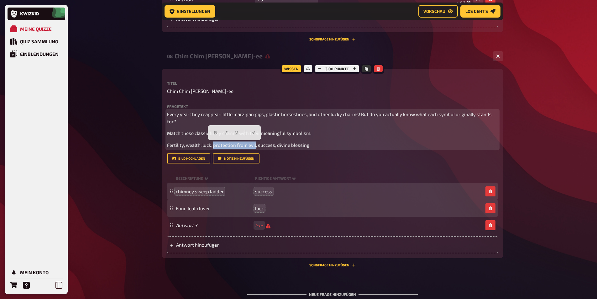
drag, startPoint x: 213, startPoint y: 145, endPoint x: 255, endPoint y: 145, distance: 41.7
click at [255, 145] on span "Fertility, wealth, luck, protection from evil, success, divine blessing" at bounding box center [238, 145] width 142 height 6
copy span "protection from evil"
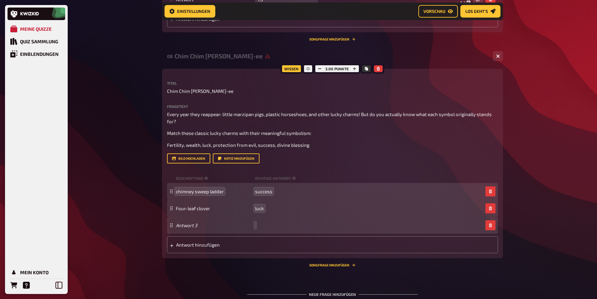
paste span
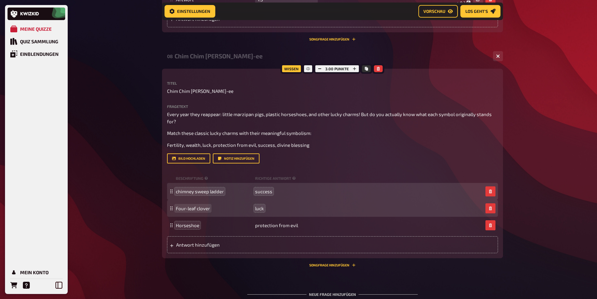
click at [179, 206] on span "Four-leaf clover" at bounding box center [193, 208] width 34 height 6
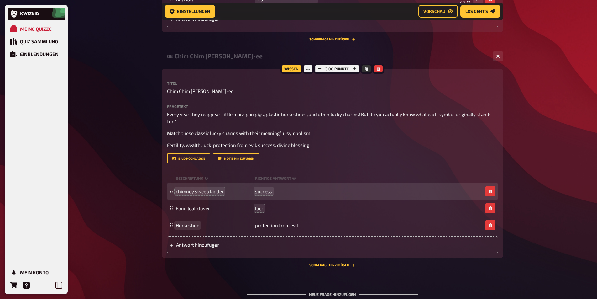
click at [179, 224] on span "Horseshoe" at bounding box center [188, 225] width 24 height 6
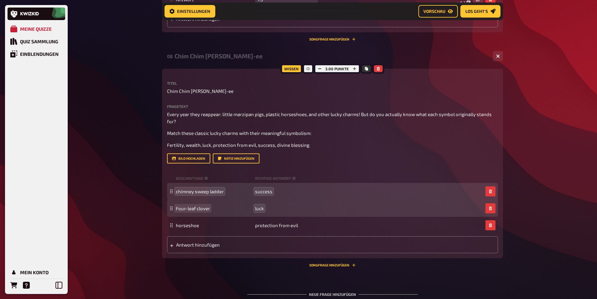
click at [176, 207] on span "Four-leaf clover" at bounding box center [193, 208] width 34 height 6
click at [177, 207] on span "Four-leaf clover" at bounding box center [193, 208] width 34 height 6
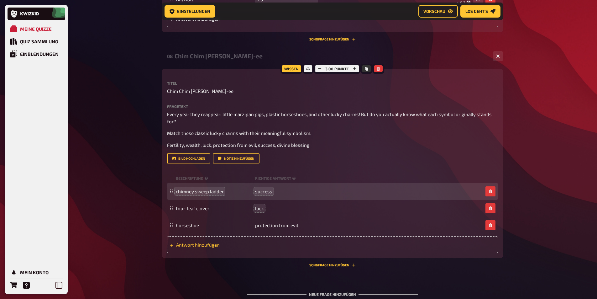
click at [185, 244] on span "Antwort hinzufügen" at bounding box center [225, 245] width 98 height 6
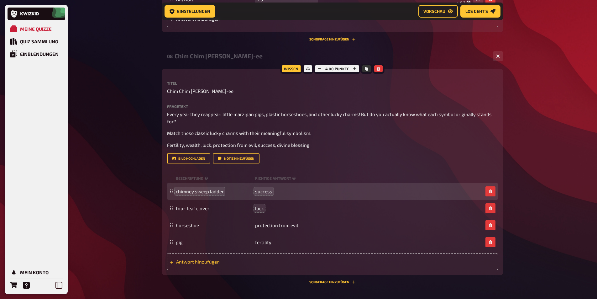
click at [200, 262] on span "Antwort hinzufügen" at bounding box center [225, 262] width 98 height 6
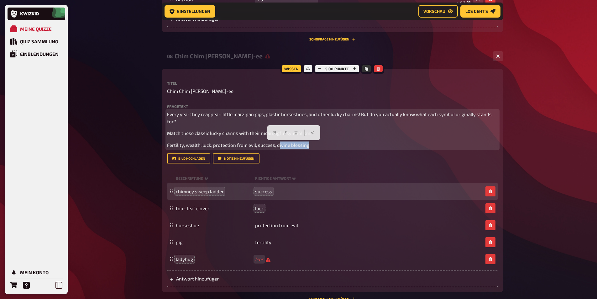
drag, startPoint x: 278, startPoint y: 145, endPoint x: 310, endPoint y: 147, distance: 32.1
click at [310, 147] on p "Fertility, wealth, luck, protection from evil, success, divine blessing" at bounding box center [332, 144] width 331 height 7
drag, startPoint x: 298, startPoint y: 147, endPoint x: 277, endPoint y: 147, distance: 21.0
click at [277, 147] on p "Fertility, wealth, luck, protection from evil, success, divine blessing" at bounding box center [332, 144] width 331 height 7
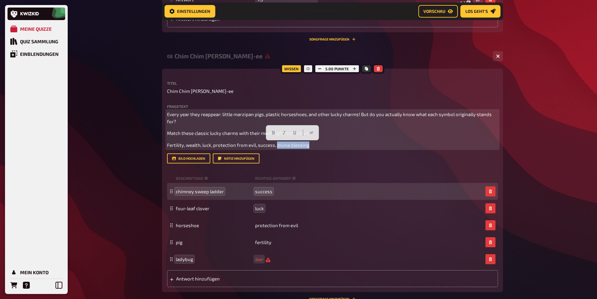
copy span "divine blessing"
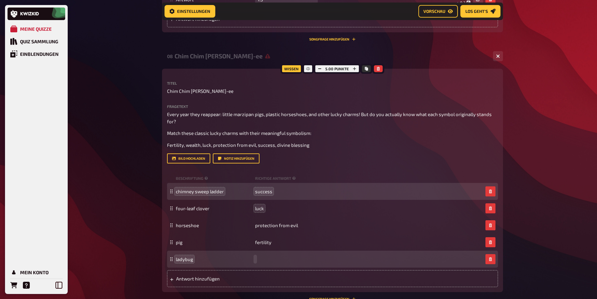
paste span
click at [189, 277] on span "Antwort hinzufügen" at bounding box center [225, 279] width 98 height 6
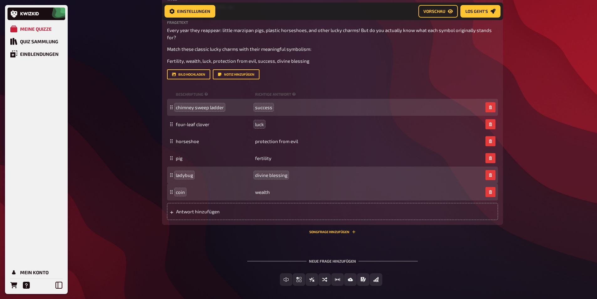
scroll to position [679, 0]
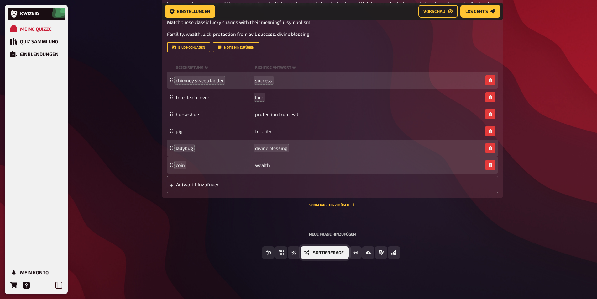
click at [312, 252] on button "Sortierfrage" at bounding box center [325, 252] width 48 height 13
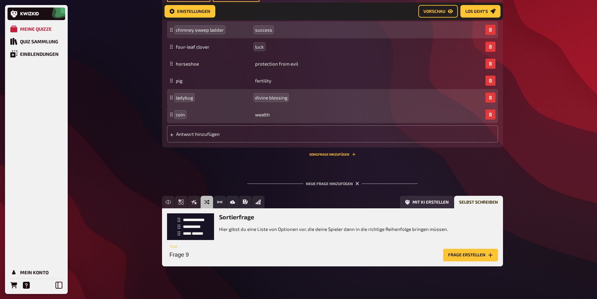
scroll to position [737, 0]
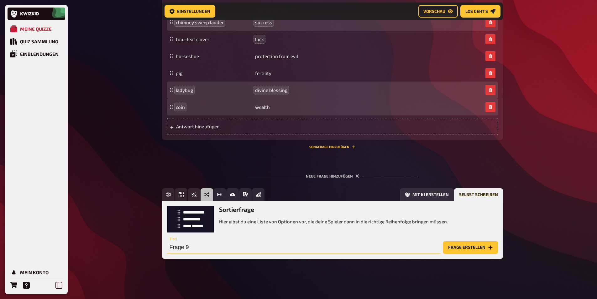
click at [193, 248] on input "Frage 9" at bounding box center [304, 247] width 274 height 13
type input "So when does it really start?"
click at [471, 247] on button "Frage erstellen" at bounding box center [470, 247] width 55 height 13
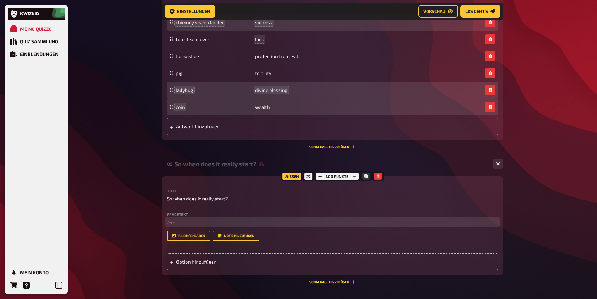
click at [177, 220] on p "﻿ leer" at bounding box center [332, 222] width 331 height 7
paste div
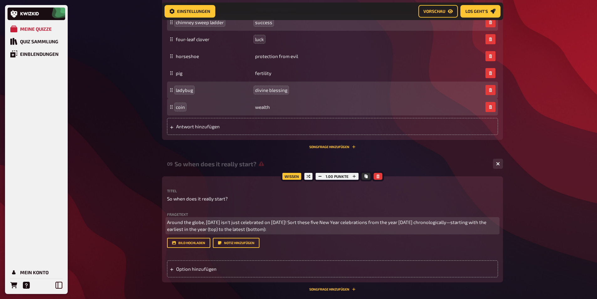
click at [308, 219] on span "Around the globe, New Year's Day isn't just celebrated on January 1! Sort these…" at bounding box center [327, 225] width 321 height 13
click at [317, 222] on span "Around the globe, New Year's Day isn't just celebrated on January 1st! Sort the…" at bounding box center [327, 225] width 321 height 13
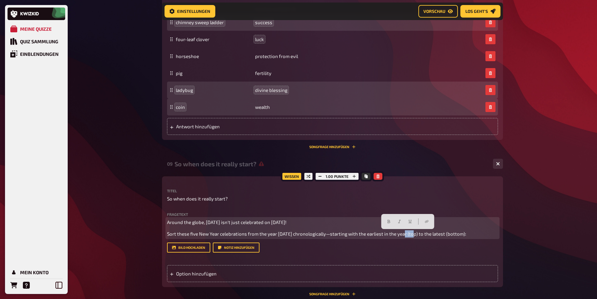
drag, startPoint x: 403, startPoint y: 233, endPoint x: 413, endPoint y: 233, distance: 9.7
click at [413, 233] on span "Sort these five New Year celebrations from the year 2025 chronologically—starti…" at bounding box center [316, 234] width 299 height 6
click at [398, 222] on icon "button" at bounding box center [400, 222] width 4 height 4
drag, startPoint x: 440, startPoint y: 232, endPoint x: 459, endPoint y: 234, distance: 18.9
click at [459, 234] on span "to the latest (bottom):" at bounding box center [441, 234] width 48 height 6
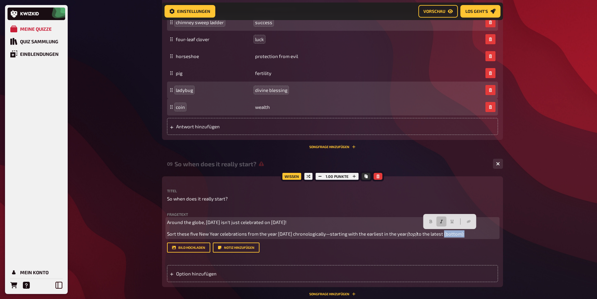
click at [442, 220] on icon "button" at bounding box center [442, 222] width 4 height 4
click at [463, 233] on p "Sort these five New Year celebrations from the year 2025 chronologically—starti…" at bounding box center [332, 233] width 331 height 7
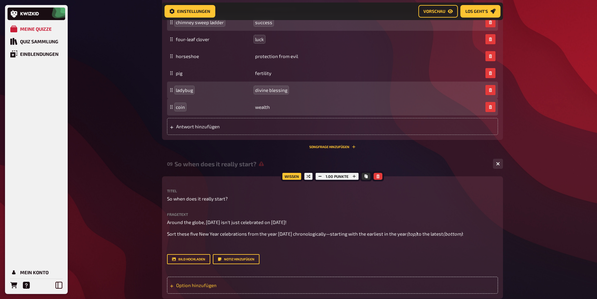
click at [202, 288] on div "Option hinzufügen" at bounding box center [332, 285] width 331 height 17
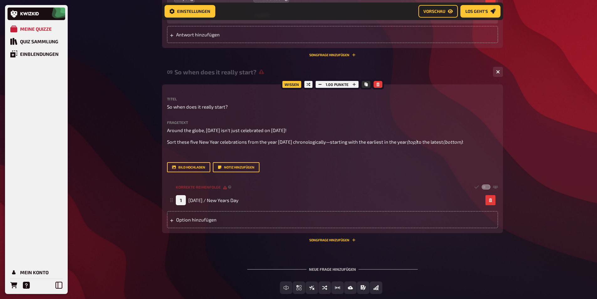
scroll to position [831, 0]
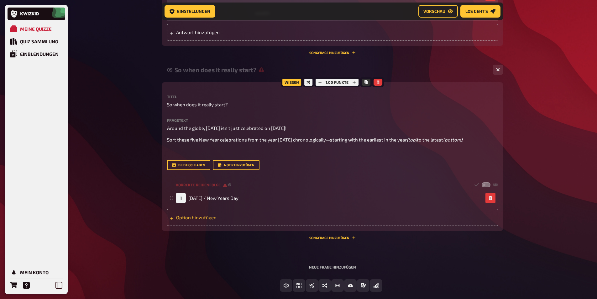
click at [187, 219] on div "Option hinzufügen" at bounding box center [332, 217] width 331 height 17
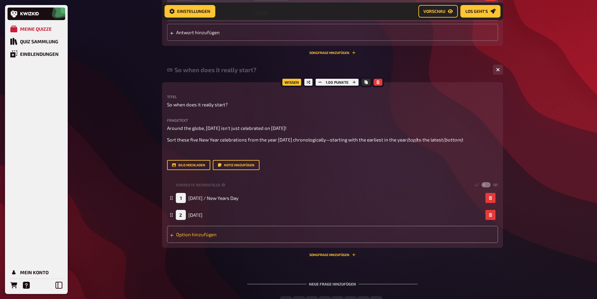
click at [218, 233] on div "Option hinzufügen" at bounding box center [332, 234] width 331 height 17
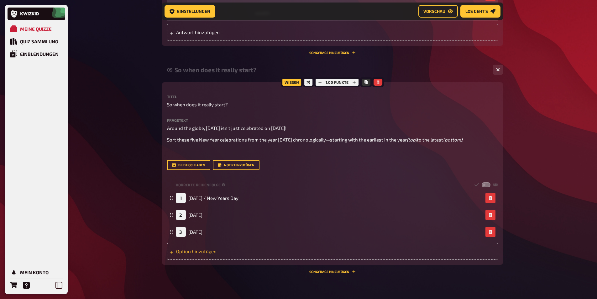
click at [186, 250] on div "Option hinzufügen" at bounding box center [332, 251] width 331 height 17
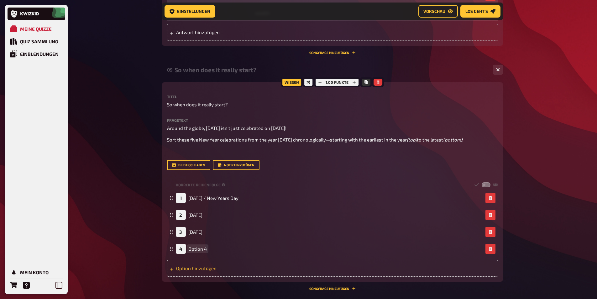
paste span
click at [208, 272] on div "Option hinzufügen" at bounding box center [332, 268] width 331 height 17
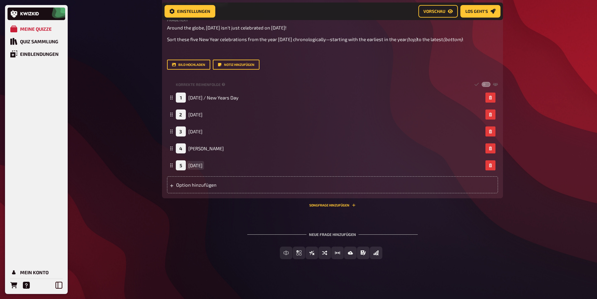
scroll to position [932, 0]
click at [353, 252] on span "Schätzfrage" at bounding box center [341, 253] width 29 height 4
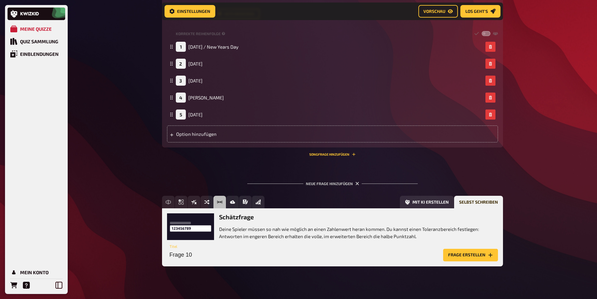
scroll to position [990, 0]
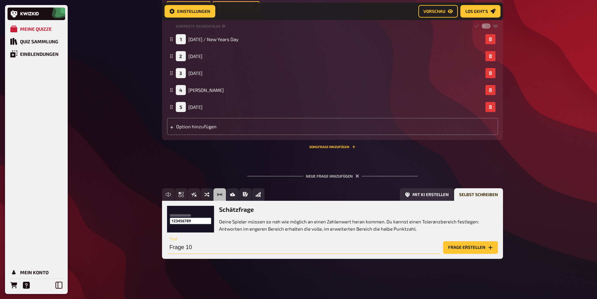
click at [192, 249] on input "Frage 10" at bounding box center [304, 247] width 274 height 13
type input "Fireworks"
click at [472, 244] on button "Frage erstellen" at bounding box center [470, 247] width 55 height 13
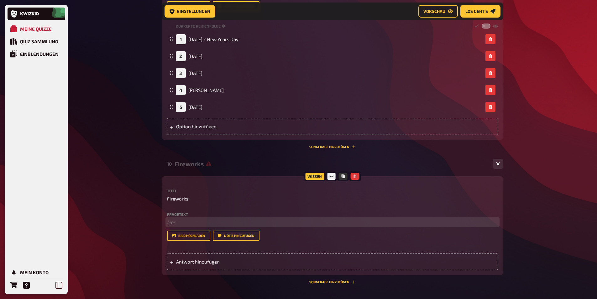
click at [177, 221] on p "﻿ leer" at bounding box center [332, 222] width 331 height 7
paste div
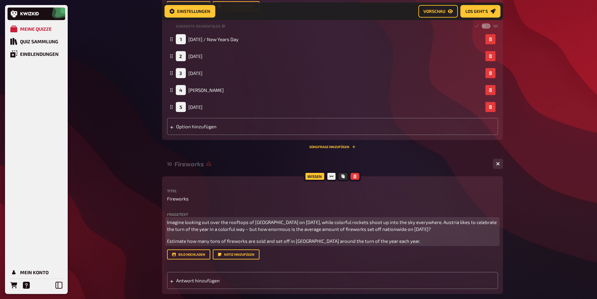
click at [349, 223] on span "Imagine looking out over the rooftops of Vienna on New Year's Eve, while colorf…" at bounding box center [332, 225] width 331 height 13
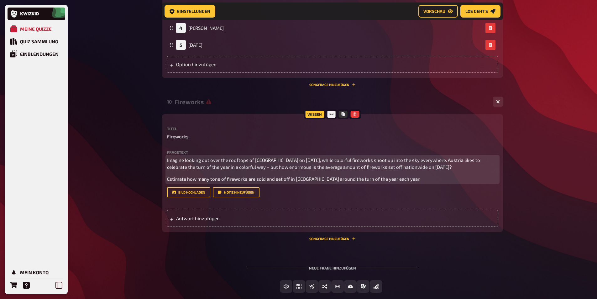
scroll to position [1053, 0]
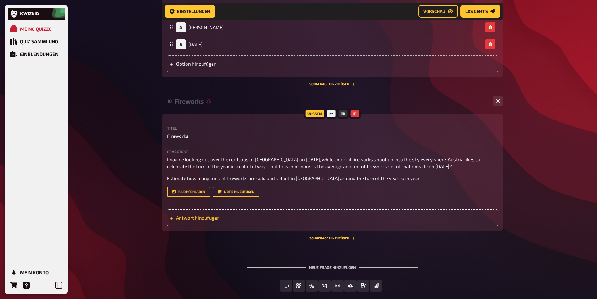
click at [199, 219] on span "Antwort hinzufügen" at bounding box center [225, 218] width 98 height 6
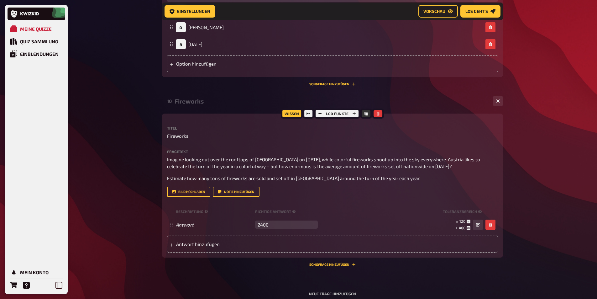
type input "2400"
click at [355, 113] on icon "button" at bounding box center [354, 114] width 4 height 4
click at [354, 110] on button "button" at bounding box center [354, 113] width 9 height 7
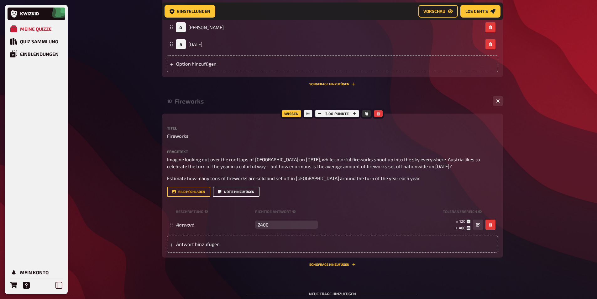
click at [242, 189] on button "Notiz hinzufügen" at bounding box center [236, 192] width 47 height 10
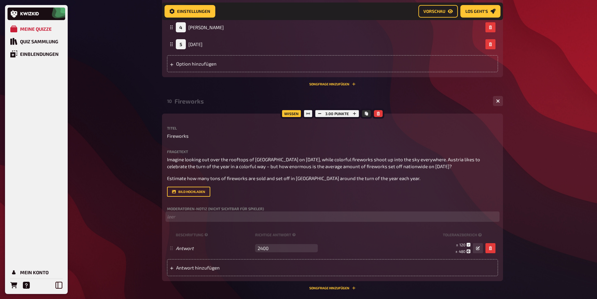
click at [190, 218] on p "﻿ leer" at bounding box center [332, 216] width 331 height 7
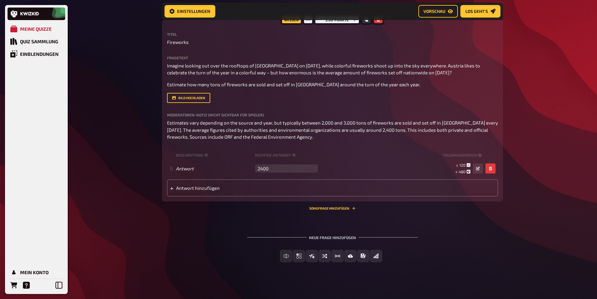
scroll to position [1150, 0]
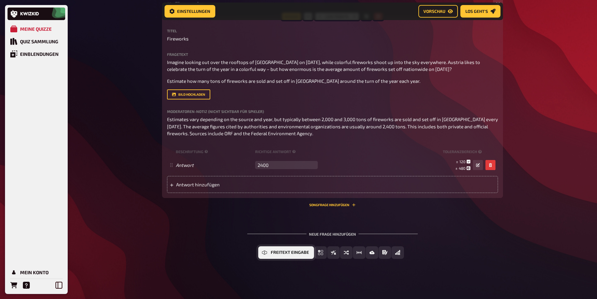
click at [270, 253] on button "Freitext Eingabe" at bounding box center [286, 252] width 56 height 13
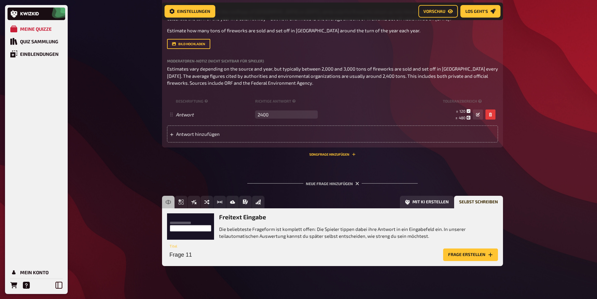
scroll to position [1208, 0]
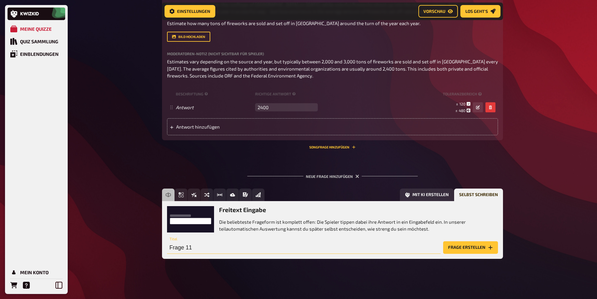
click at [221, 250] on input "Frage 11" at bounding box center [304, 247] width 274 height 13
type input "But whose idea was it anyway?"
click at [468, 247] on button "Frage erstellen" at bounding box center [470, 247] width 55 height 13
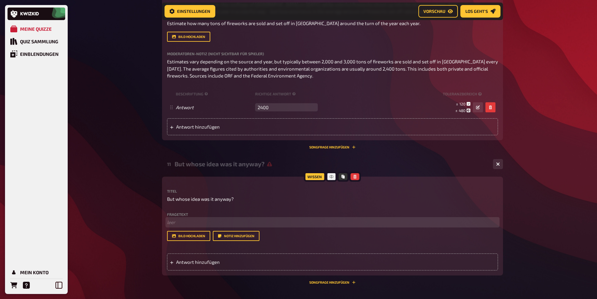
click at [178, 222] on p "﻿ leer" at bounding box center [332, 222] width 331 height 7
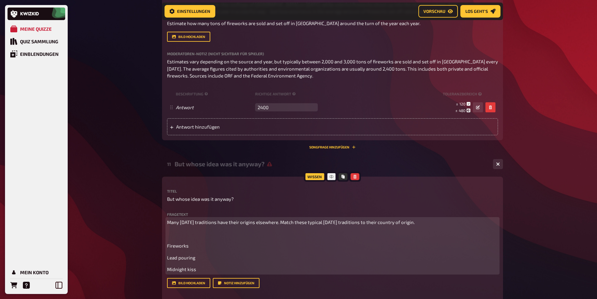
click at [199, 256] on p "Lead pouring" at bounding box center [332, 257] width 331 height 7
click at [167, 258] on span "Lead pouring" at bounding box center [181, 258] width 28 height 6
paste div
click at [233, 258] on p "Molybdomancy (Lead pouring" at bounding box center [332, 257] width 331 height 7
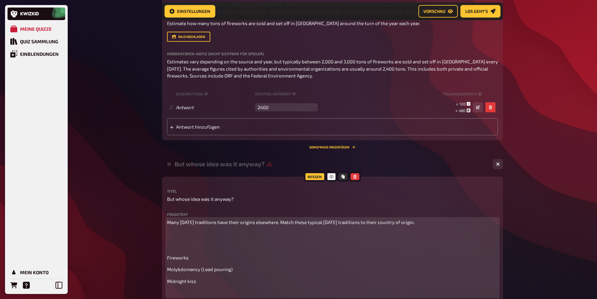
click at [193, 234] on p "﻿" at bounding box center [332, 234] width 331 height 7
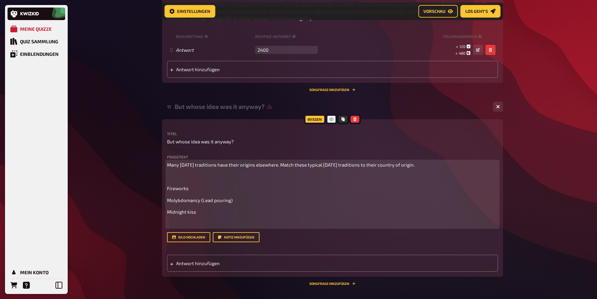
scroll to position [1270, 0]
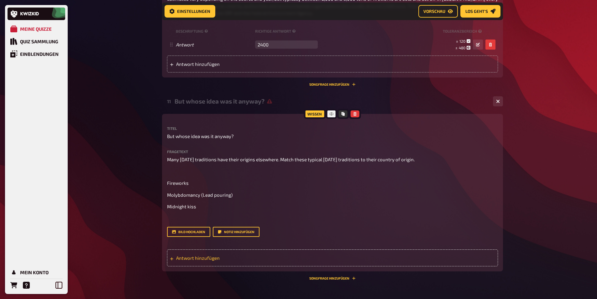
click at [195, 262] on div "Antwort hinzufügen" at bounding box center [332, 257] width 331 height 17
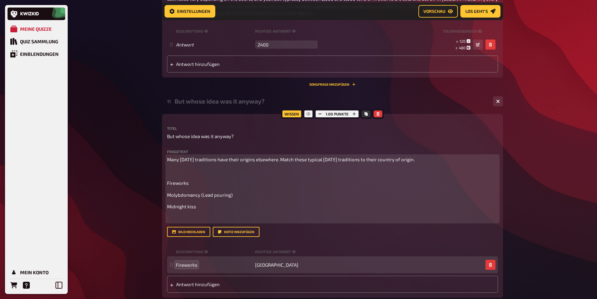
click at [186, 196] on span "Molybdomancy (Lead pouring)" at bounding box center [200, 195] width 66 height 6
copy span "Molybdomancy"
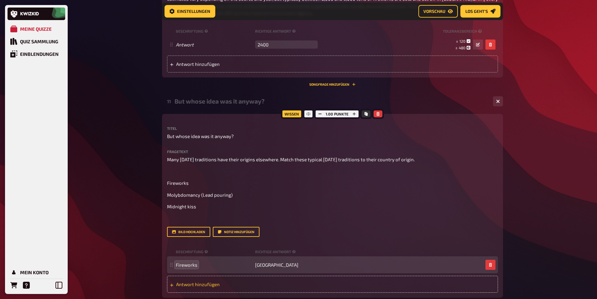
click at [188, 286] on span "Antwort hinzufügen" at bounding box center [225, 284] width 98 height 6
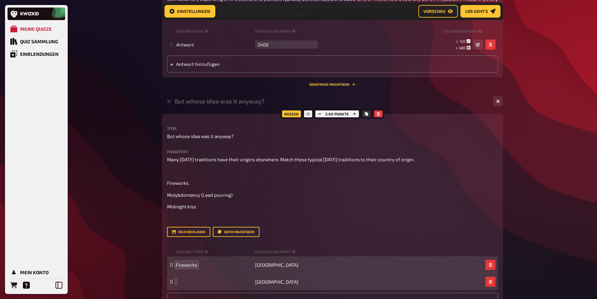
paste span
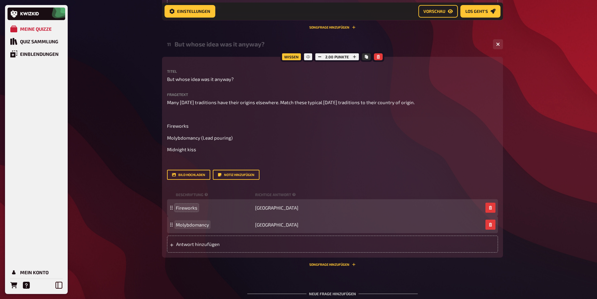
scroll to position [1333, 0]
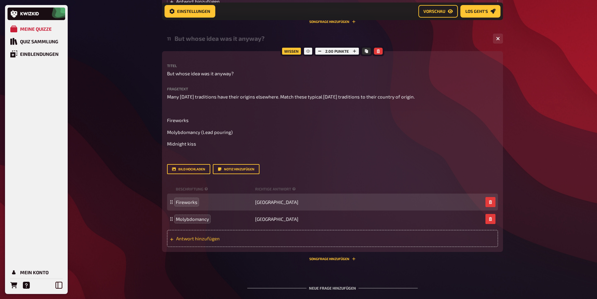
click at [201, 239] on span "Antwort hinzufügen" at bounding box center [225, 239] width 98 height 6
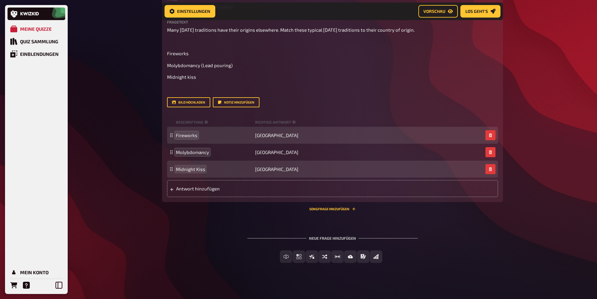
scroll to position [1404, 0]
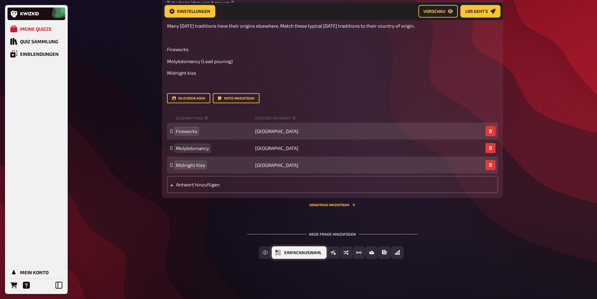
click at [309, 253] on span "Einfachauswahl" at bounding box center [302, 253] width 37 height 4
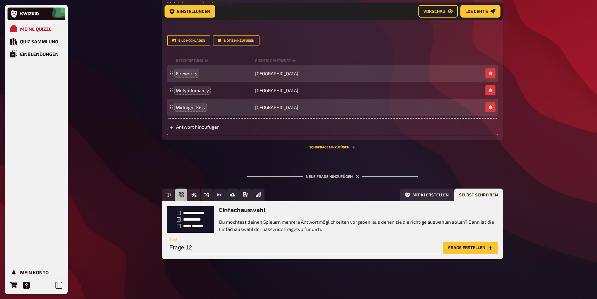
scroll to position [1462, 0]
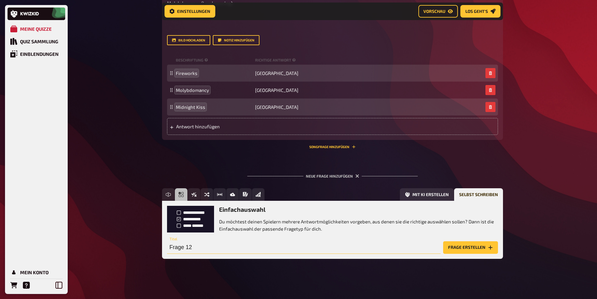
click at [199, 249] on input "Frage 12" at bounding box center [304, 247] width 274 height 13
type input "Old Time Classic"
click at [458, 245] on button "Frage erstellen" at bounding box center [470, 247] width 55 height 13
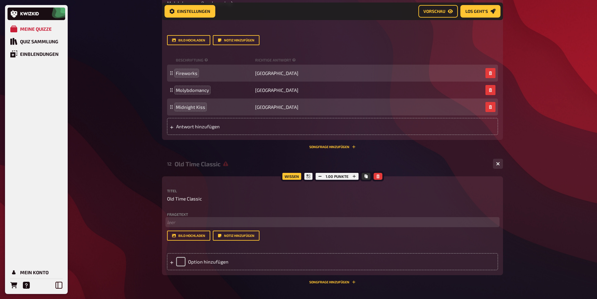
click at [185, 223] on p "﻿ leer" at bounding box center [332, 222] width 331 height 7
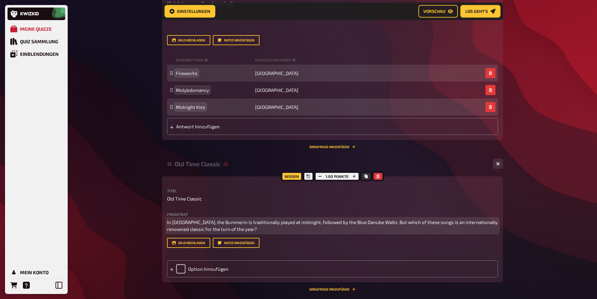
click at [198, 223] on span "In Austria, the Bummerin is traditionally played at midnight, followed by the B…" at bounding box center [333, 225] width 332 height 13
click at [198, 220] on span "In Austria, the "Bummerin" is traditionally played at midnight, followed by the…" at bounding box center [318, 225] width 302 height 13
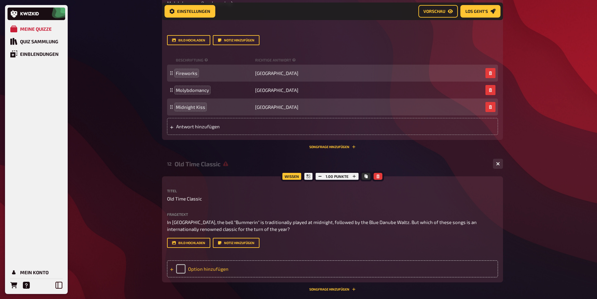
click at [209, 264] on div "Option hinzufügen" at bounding box center [332, 268] width 331 height 17
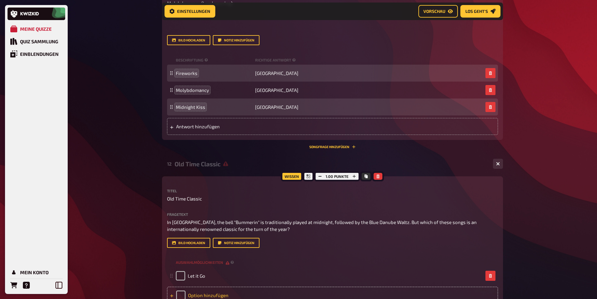
click at [213, 292] on div "Option hinzufügen" at bounding box center [332, 295] width 331 height 17
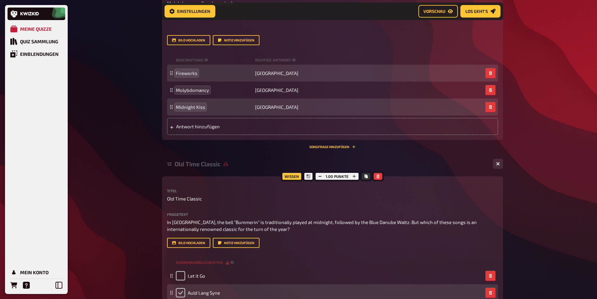
click at [182, 292] on input "checkbox" at bounding box center [180, 292] width 9 height 9
checkbox input "true"
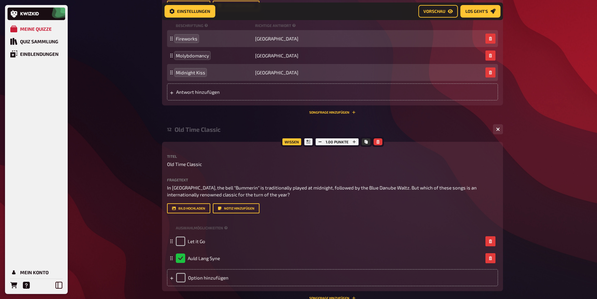
scroll to position [1587, 0]
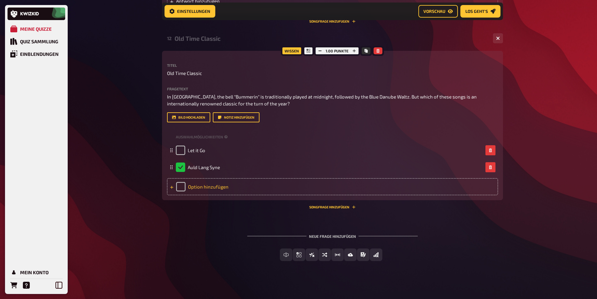
click at [196, 189] on div "Option hinzufügen" at bounding box center [332, 186] width 331 height 17
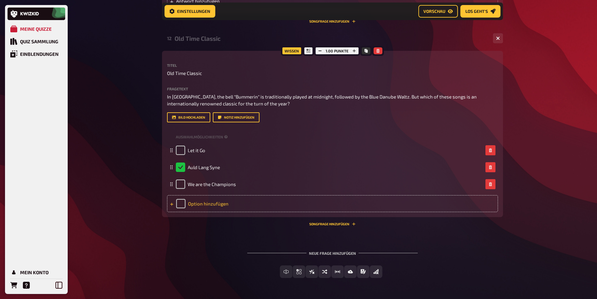
click at [205, 204] on div "Option hinzufügen" at bounding box center [332, 203] width 331 height 17
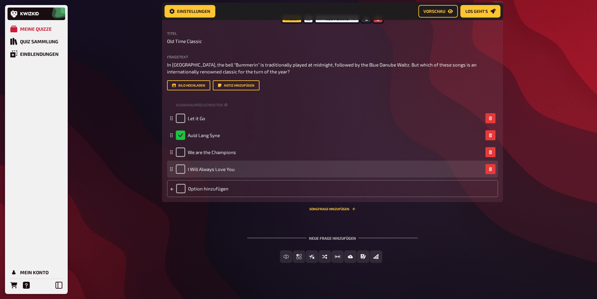
scroll to position [1624, 0]
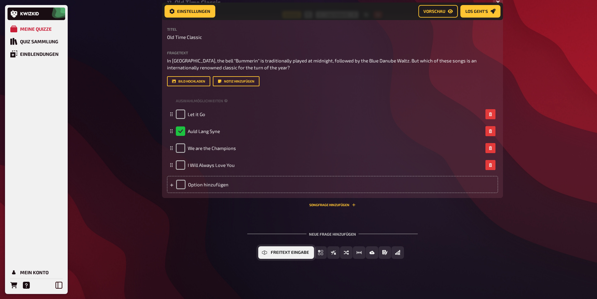
click at [273, 250] on span "Freitext Eingabe" at bounding box center [290, 252] width 38 height 4
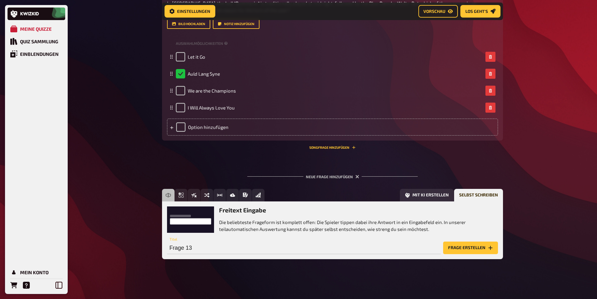
scroll to position [1681, 0]
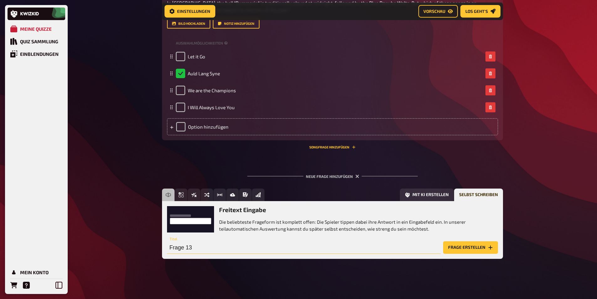
click at [178, 250] on input "Frage 13" at bounding box center [304, 247] width 274 height 13
paste input "Big City Nights"
type input "Big City Nights"
click at [467, 245] on button "Frage erstellen" at bounding box center [470, 247] width 55 height 13
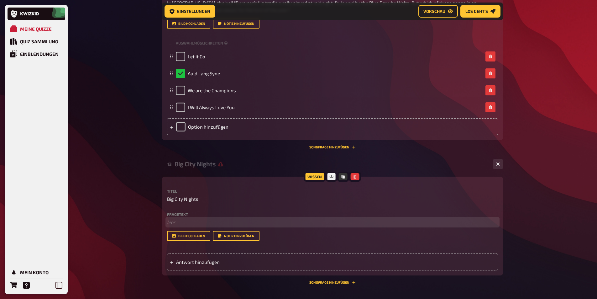
click at [172, 221] on p "﻿ leer" at bounding box center [332, 222] width 331 height 7
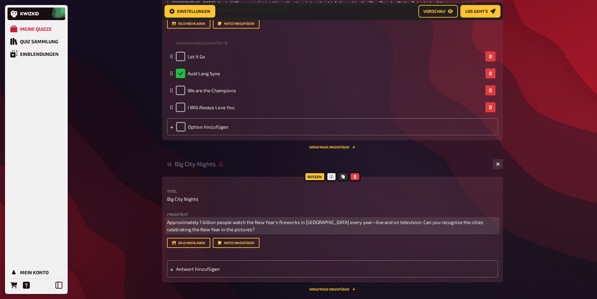
click at [394, 220] on span "Approximately 1 billion people watch the New Year's fireworks in Sydney every y…" at bounding box center [325, 225] width 317 height 13
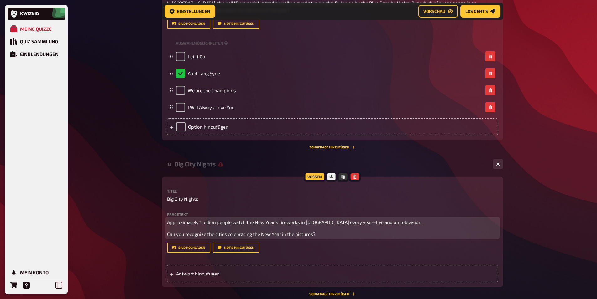
click at [321, 233] on p "Can you recognize the cities celebrating the New Year in the pictures?" at bounding box center [332, 234] width 331 height 7
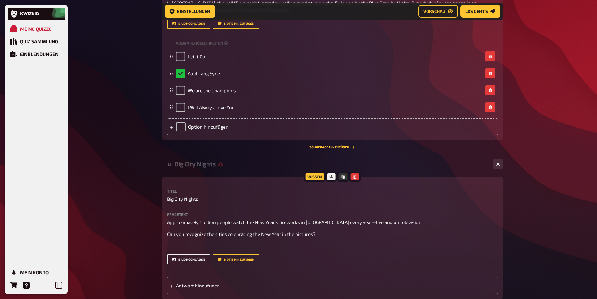
click at [186, 261] on button "Bild hochladen" at bounding box center [188, 259] width 43 height 10
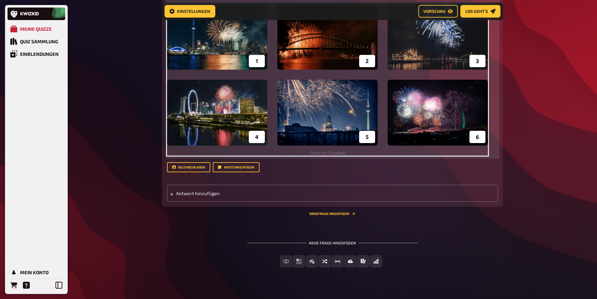
scroll to position [1932, 0]
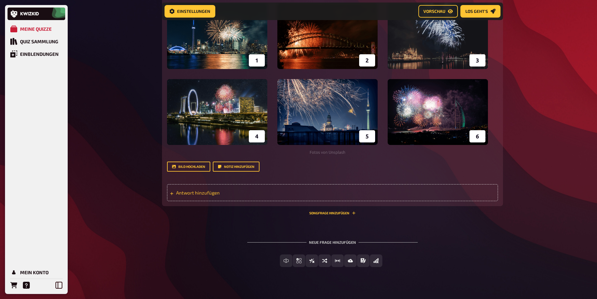
click at [224, 189] on div "Antwort hinzufügen" at bounding box center [332, 192] width 331 height 17
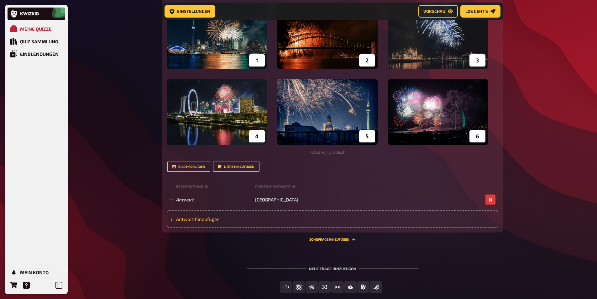
click at [229, 219] on span "Antwort hinzufügen" at bounding box center [225, 219] width 98 height 6
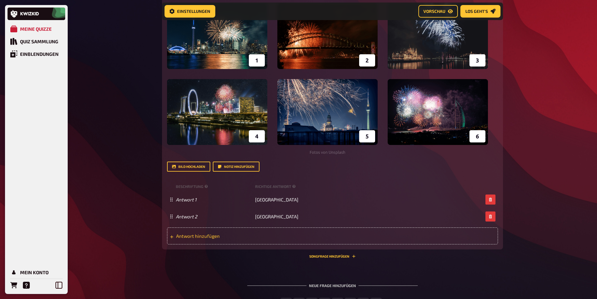
click at [272, 242] on div "Antwort hinzufügen" at bounding box center [332, 235] width 331 height 17
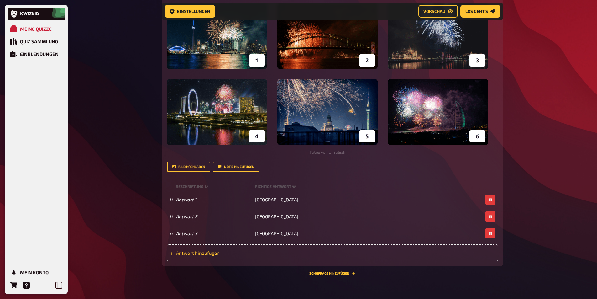
click at [304, 253] on div "Antwort hinzufügen" at bounding box center [332, 252] width 331 height 17
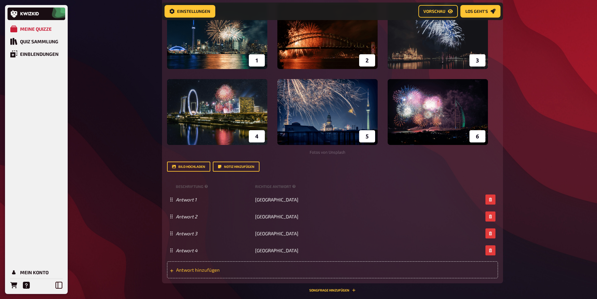
click at [311, 267] on div "Antwort hinzufügen" at bounding box center [332, 269] width 331 height 17
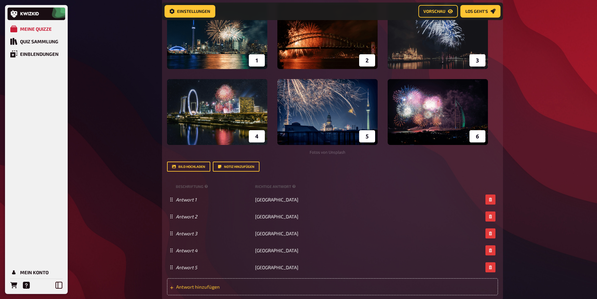
click at [277, 286] on div "Antwort hinzufügen" at bounding box center [332, 286] width 331 height 17
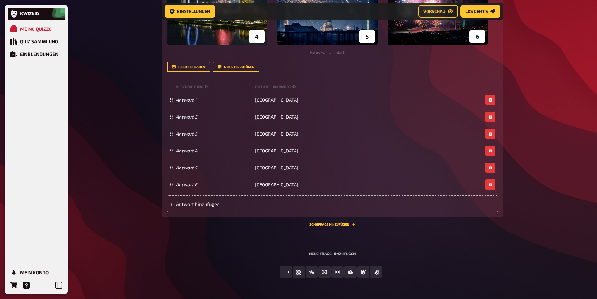
scroll to position [2051, 0]
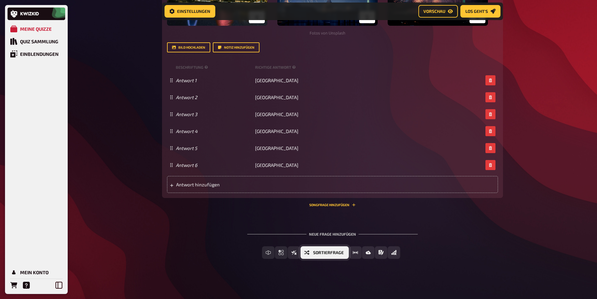
click at [308, 252] on icon "Sortierfrage" at bounding box center [307, 252] width 5 height 5
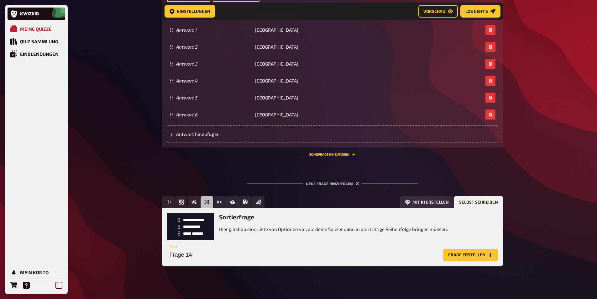
scroll to position [2109, 0]
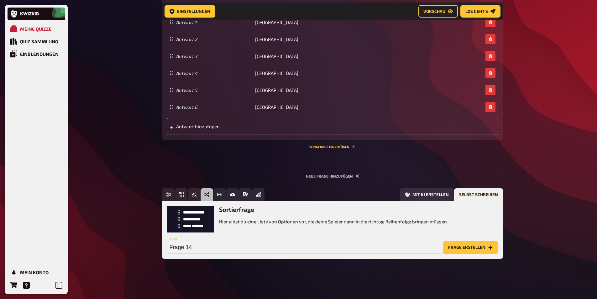
click at [231, 246] on input "Frage 14" at bounding box center [304, 247] width 274 height 13
type input "Year of the Dragon"
click at [454, 251] on button "Frage erstellen" at bounding box center [470, 247] width 55 height 13
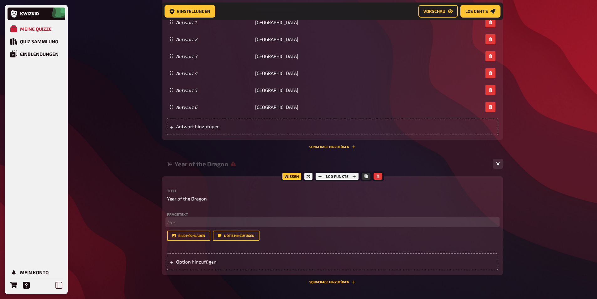
click at [185, 220] on p "﻿ leer" at bounding box center [332, 222] width 331 height 7
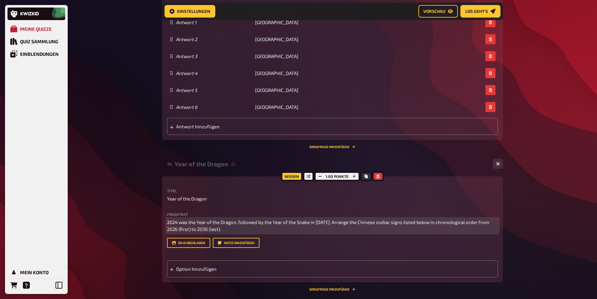
click at [172, 229] on span "2024 was the Year of the Dragon, followed by the Year of the Snake in 2025. Arr…" at bounding box center [328, 225] width 323 height 13
click at [185, 215] on icon "button" at bounding box center [185, 216] width 3 height 3
click at [202, 229] on span ") to 2030 (last)." at bounding box center [205, 229] width 32 height 6
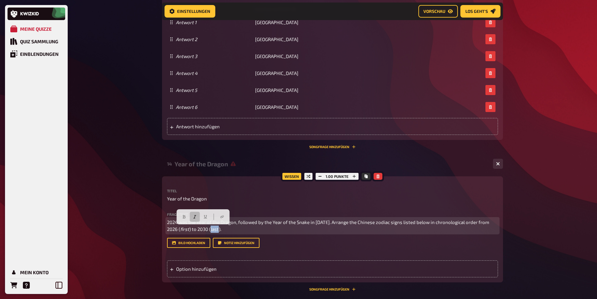
click at [195, 217] on icon "button" at bounding box center [194, 216] width 3 height 3
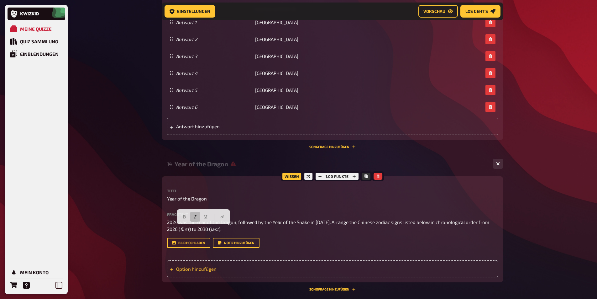
click at [204, 269] on div "Option hinzufügen" at bounding box center [332, 268] width 331 height 17
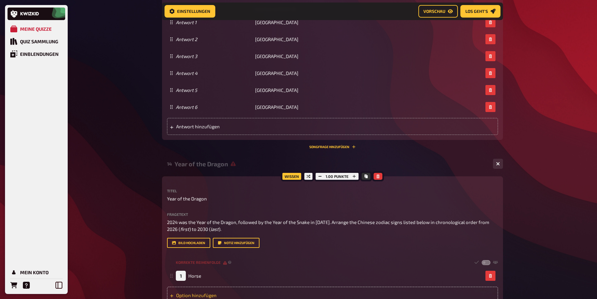
click at [220, 293] on div "Option hinzufügen" at bounding box center [332, 295] width 331 height 17
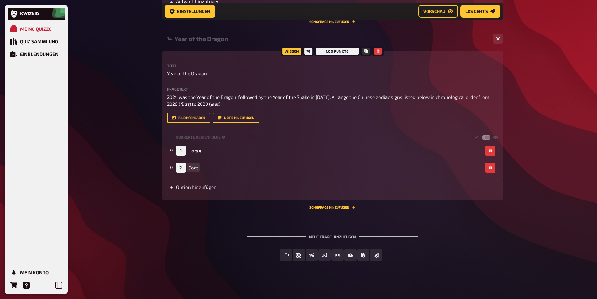
scroll to position [2235, 0]
click at [197, 185] on div "Option hinzufügen" at bounding box center [332, 186] width 331 height 17
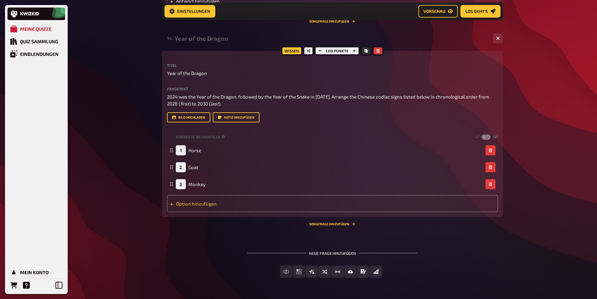
click at [200, 198] on div "Option hinzufügen" at bounding box center [332, 203] width 331 height 17
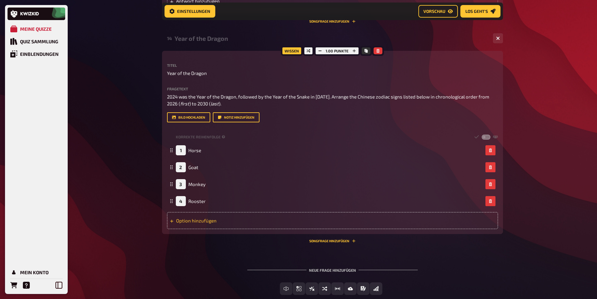
click at [191, 224] on div "Option hinzufügen" at bounding box center [332, 220] width 331 height 17
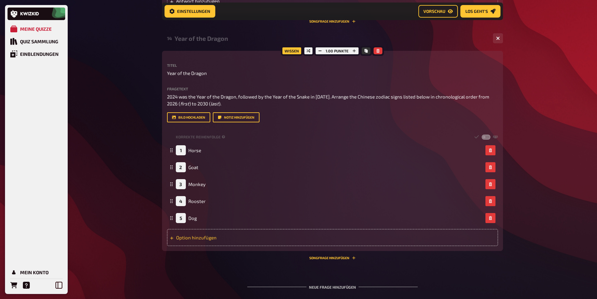
click at [195, 241] on div "Option hinzufügen" at bounding box center [332, 237] width 331 height 17
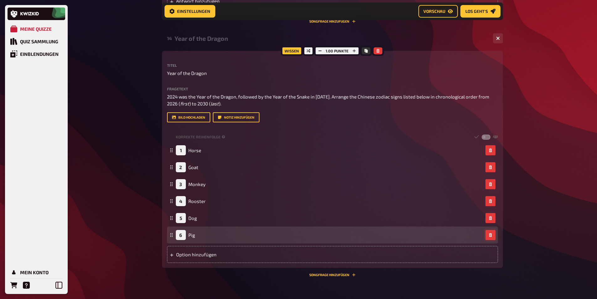
click at [490, 235] on icon "button" at bounding box center [490, 235] width 3 height 4
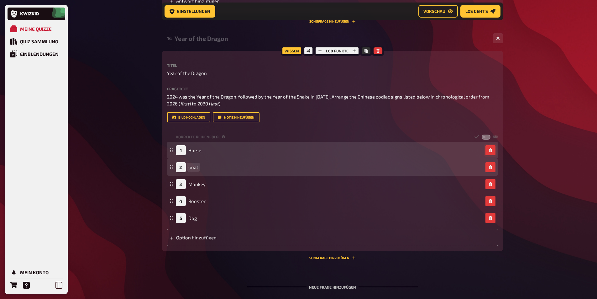
click at [196, 170] on span "Goat" at bounding box center [193, 167] width 10 height 6
click at [204, 167] on span "Goat/Sjeep" at bounding box center [200, 167] width 24 height 6
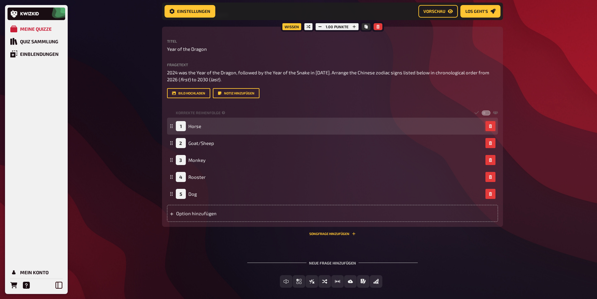
scroll to position [2288, 0]
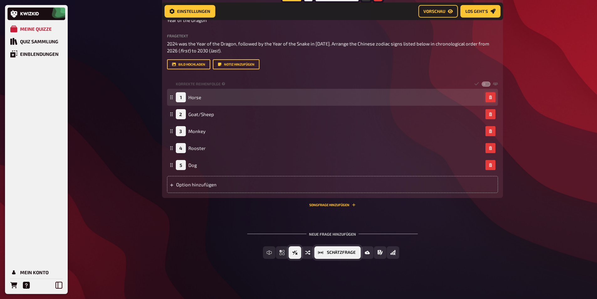
click at [301, 251] on span "Wahr / Falsch" at bounding box center [301, 252] width 0 height 4
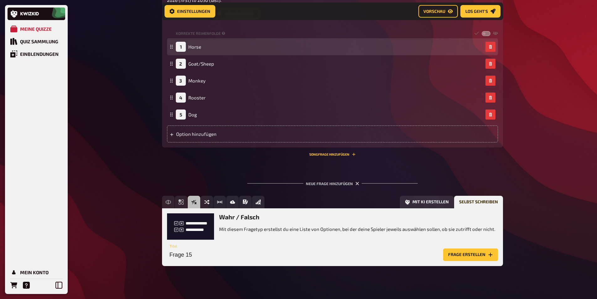
scroll to position [2345, 0]
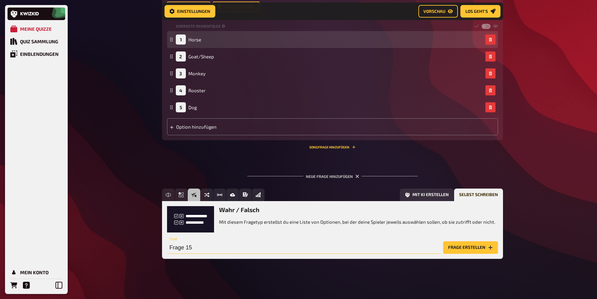
click at [198, 246] on input "Frage 15" at bounding box center [304, 247] width 274 height 13
paste input "Empire State of Mind"
type input "Empire State of Mind"
click at [479, 248] on button "Frage erstellen" at bounding box center [470, 247] width 55 height 13
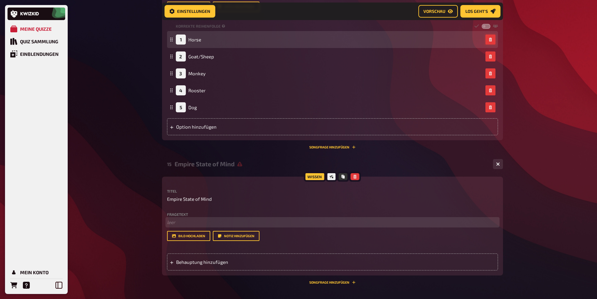
click at [178, 224] on p "﻿ leer" at bounding box center [332, 222] width 331 height 7
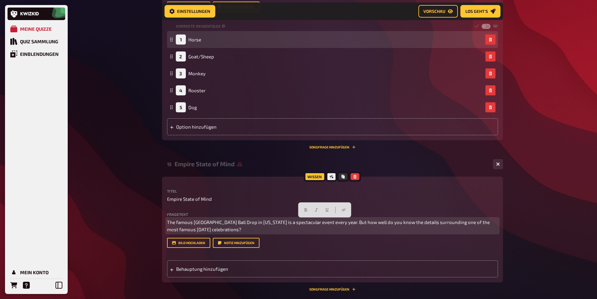
drag, startPoint x: 252, startPoint y: 231, endPoint x: 147, endPoint y: 220, distance: 105.6
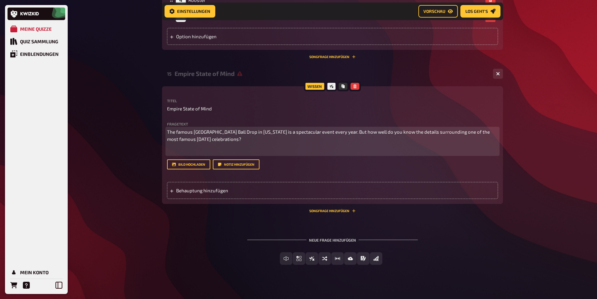
scroll to position [2440, 0]
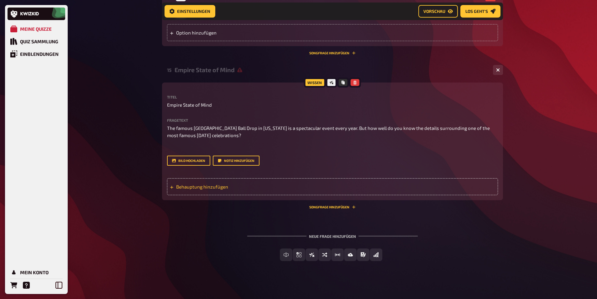
click at [199, 187] on span "Behauptung hinzufügen" at bounding box center [225, 187] width 98 height 6
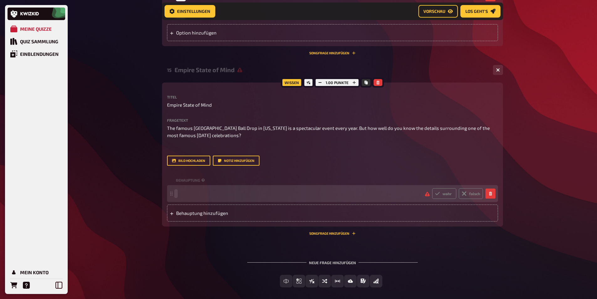
click at [176, 193] on span at bounding box center [176, 194] width 0 height 6
paste span
click at [449, 195] on label "wahr" at bounding box center [444, 193] width 24 height 11
click at [432, 188] on input "wahr" at bounding box center [432, 188] width 0 height 0
radio input "true"
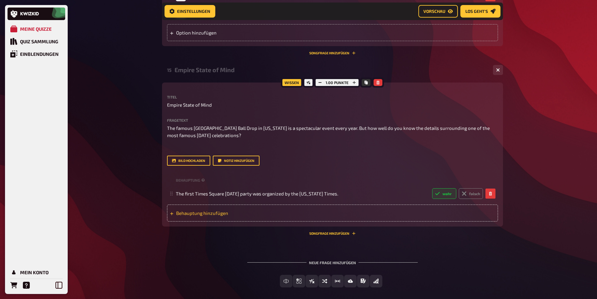
click at [184, 213] on span "Behauptung hinzufügen" at bounding box center [225, 213] width 98 height 6
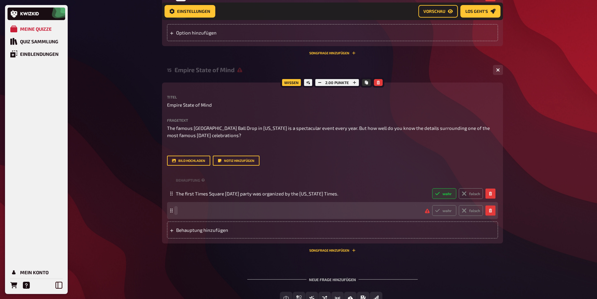
click at [176, 210] on span at bounding box center [176, 211] width 0 height 6
paste span
click at [452, 211] on label "wahr" at bounding box center [444, 210] width 24 height 11
click at [432, 205] on input "wahr" at bounding box center [432, 205] width 0 height 0
radio input "true"
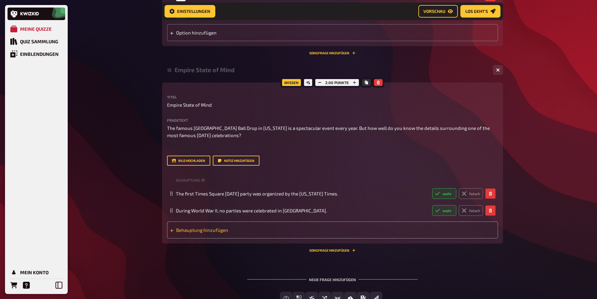
click at [212, 230] on span "Behauptung hinzufügen" at bounding box center [225, 230] width 98 height 6
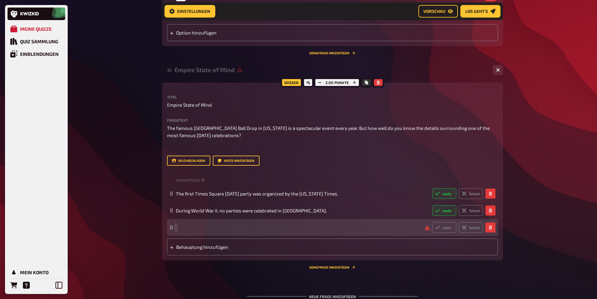
paste span
click at [466, 227] on icon at bounding box center [464, 227] width 5 height 5
click at [432, 222] on input "falsch" at bounding box center [432, 222] width 0 height 0
radio input "true"
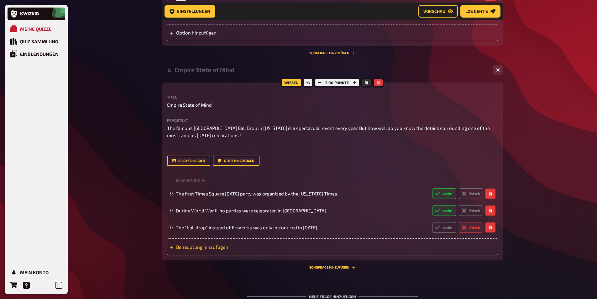
click at [193, 250] on div "Behauptung hinzufügen" at bounding box center [332, 246] width 331 height 17
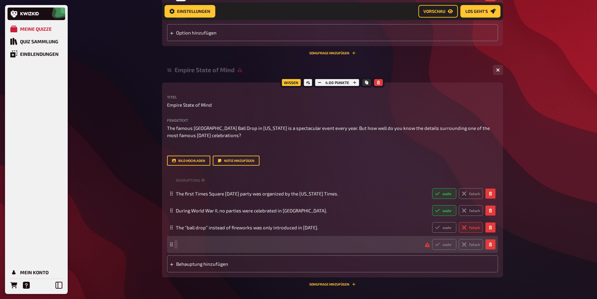
paste span
click at [474, 244] on label "falsch" at bounding box center [471, 244] width 24 height 11
click at [432, 239] on input "falsch" at bounding box center [432, 239] width 0 height 0
radio input "true"
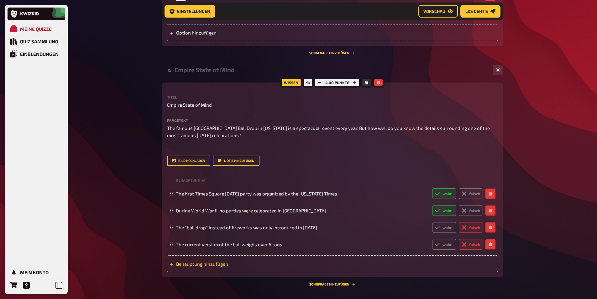
click at [190, 263] on span "Behauptung hinzufügen" at bounding box center [225, 264] width 98 height 6
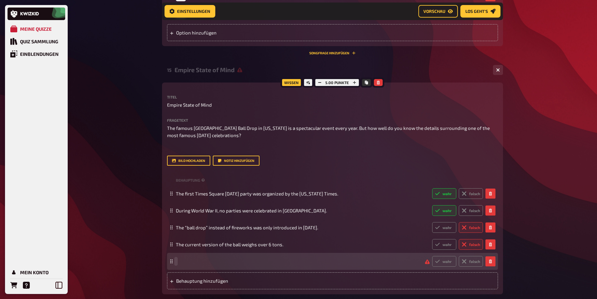
paste span
click at [444, 260] on label "wahr" at bounding box center [444, 261] width 24 height 11
click at [432, 256] on input "wahr" at bounding box center [432, 256] width 0 height 0
radio input "true"
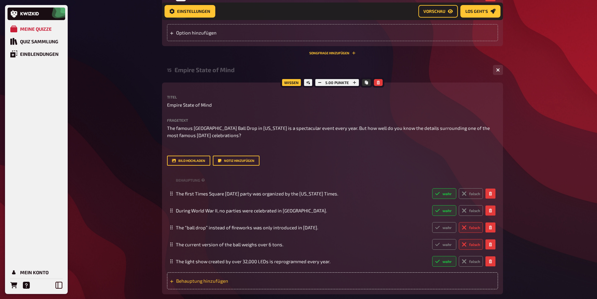
click at [181, 281] on span "Behauptung hinzufügen" at bounding box center [225, 281] width 98 height 6
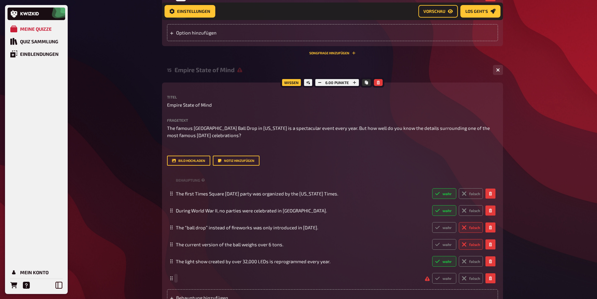
paste span
click at [441, 279] on label "wahr" at bounding box center [444, 278] width 24 height 11
click at [432, 273] on input "wahr" at bounding box center [432, 273] width 0 height 0
radio input "true"
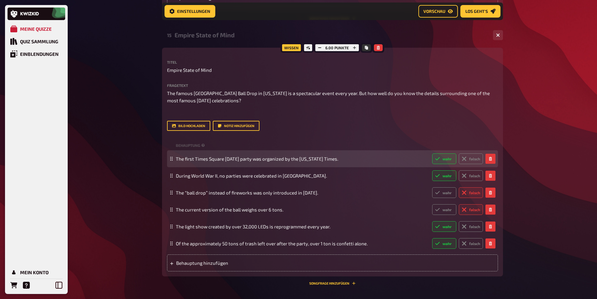
scroll to position [2553, 0]
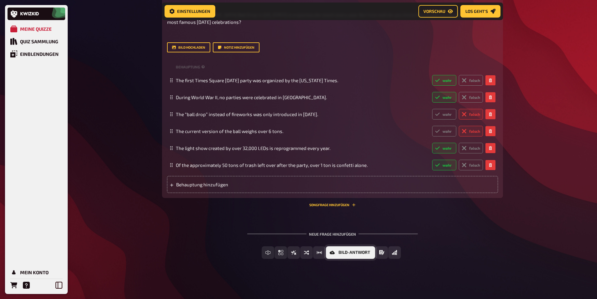
click at [364, 252] on span "Bild-Antwort" at bounding box center [355, 252] width 32 height 4
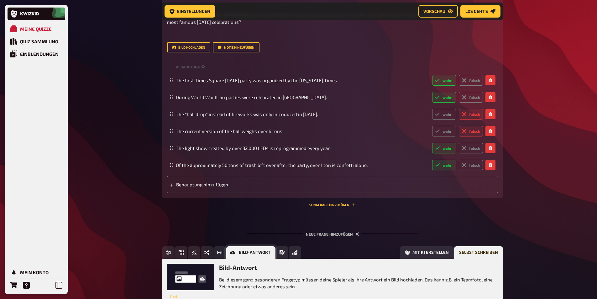
scroll to position [2610, 0]
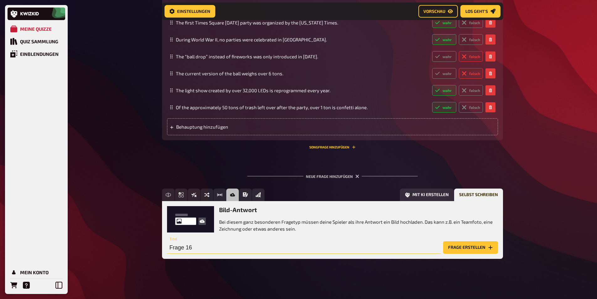
click at [188, 248] on input "Frage 16" at bounding box center [304, 247] width 274 height 13
type input "Cheers"
click at [472, 248] on button "Frage erstellen" at bounding box center [470, 247] width 55 height 13
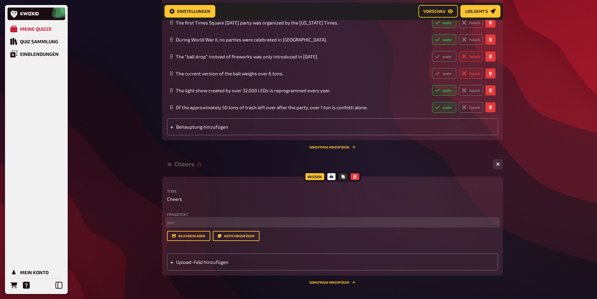
click at [190, 224] on p "﻿ leer" at bounding box center [332, 222] width 331 height 7
click at [205, 261] on span "Upload-Feld hinzufügen" at bounding box center [225, 262] width 98 height 6
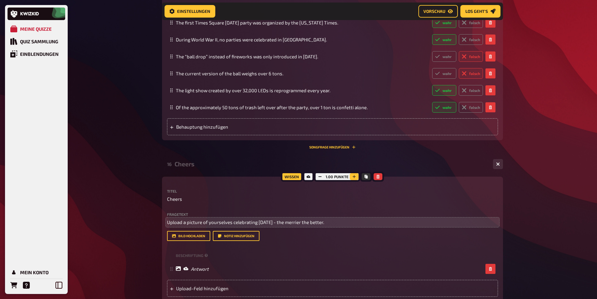
click at [355, 178] on icon "button" at bounding box center [354, 177] width 4 height 4
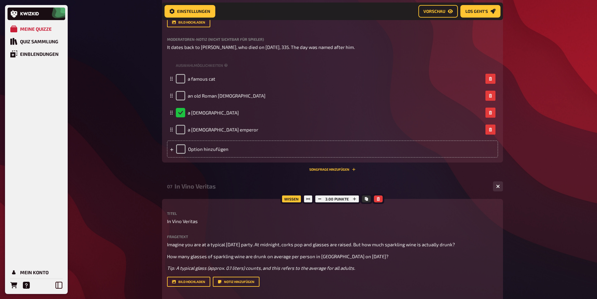
scroll to position [0, 0]
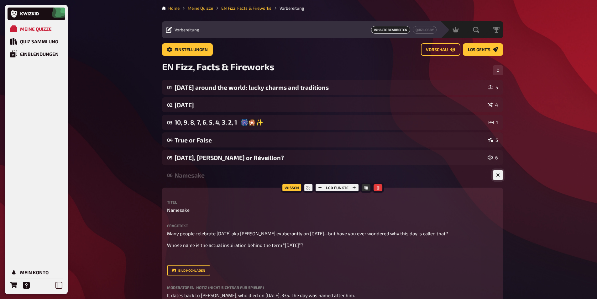
click at [501, 178] on button "button" at bounding box center [498, 175] width 10 height 10
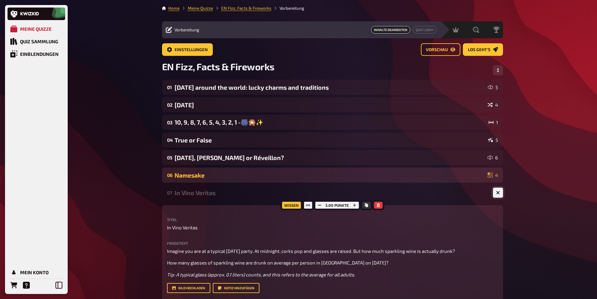
click at [500, 194] on button "button" at bounding box center [498, 193] width 10 height 10
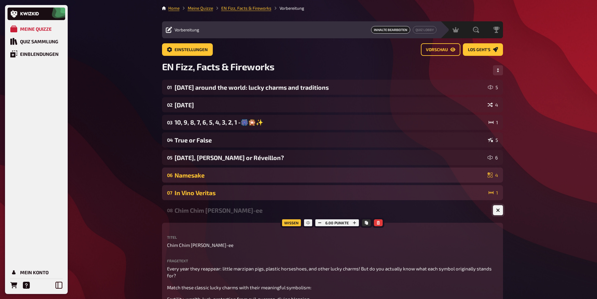
click at [499, 207] on button "button" at bounding box center [498, 210] width 10 height 10
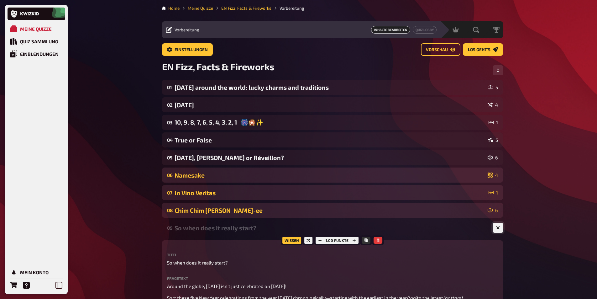
click at [499, 230] on icon "button" at bounding box center [498, 228] width 4 height 4
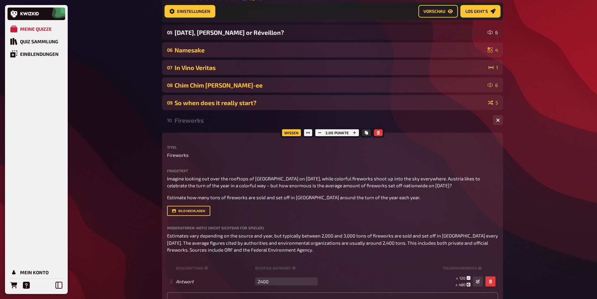
scroll to position [130, 0]
click at [503, 121] on button "button" at bounding box center [498, 120] width 10 height 10
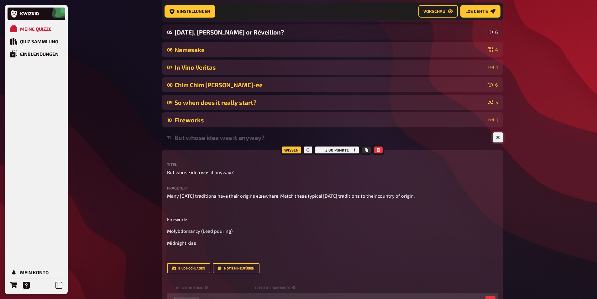
click at [499, 136] on icon "button" at bounding box center [498, 137] width 4 height 4
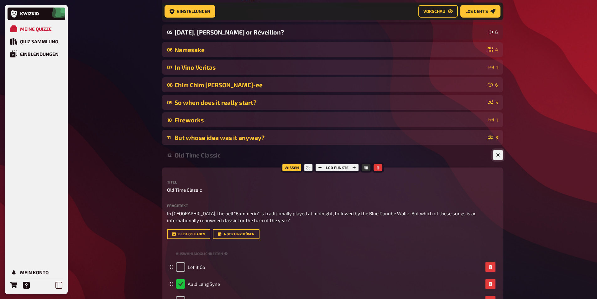
click at [499, 152] on button "button" at bounding box center [498, 155] width 10 height 10
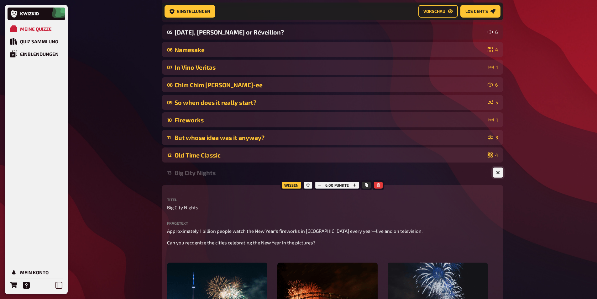
click at [494, 170] on button "button" at bounding box center [498, 172] width 10 height 10
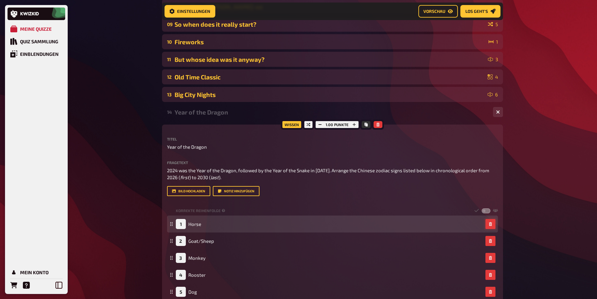
scroll to position [225, 0]
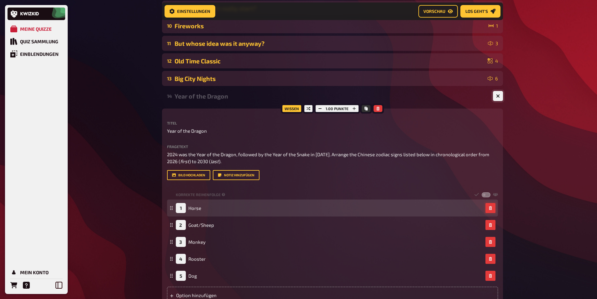
click at [501, 97] on button "button" at bounding box center [498, 96] width 10 height 10
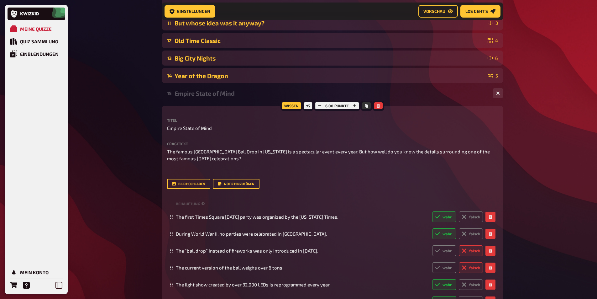
scroll to position [256, 0]
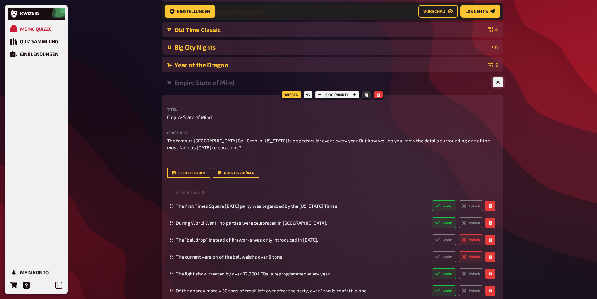
click at [498, 82] on icon "button" at bounding box center [498, 82] width 4 height 4
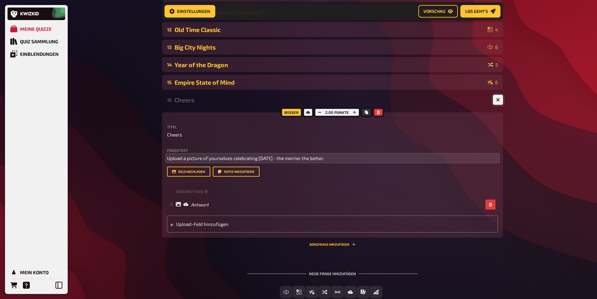
click at [498, 100] on icon "button" at bounding box center [498, 100] width 6 height 6
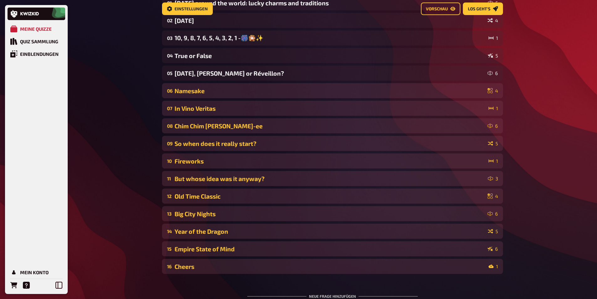
scroll to position [0, 0]
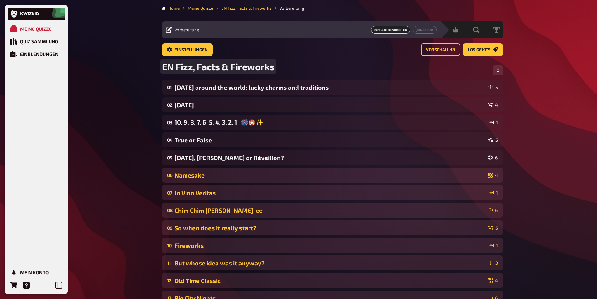
click at [164, 64] on span "EN Fizz, Facts & Fireworks" at bounding box center [218, 66] width 113 height 11
click at [164, 66] on span "EN Fizz, Facts & Fireworks" at bounding box center [218, 66] width 113 height 11
click at [203, 8] on link "Meine Quizze" at bounding box center [200, 8] width 25 height 5
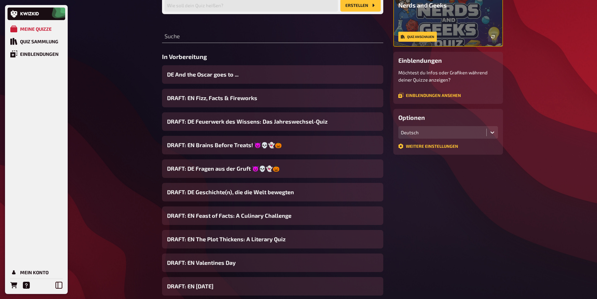
scroll to position [63, 0]
